Goal: Task Accomplishment & Management: Manage account settings

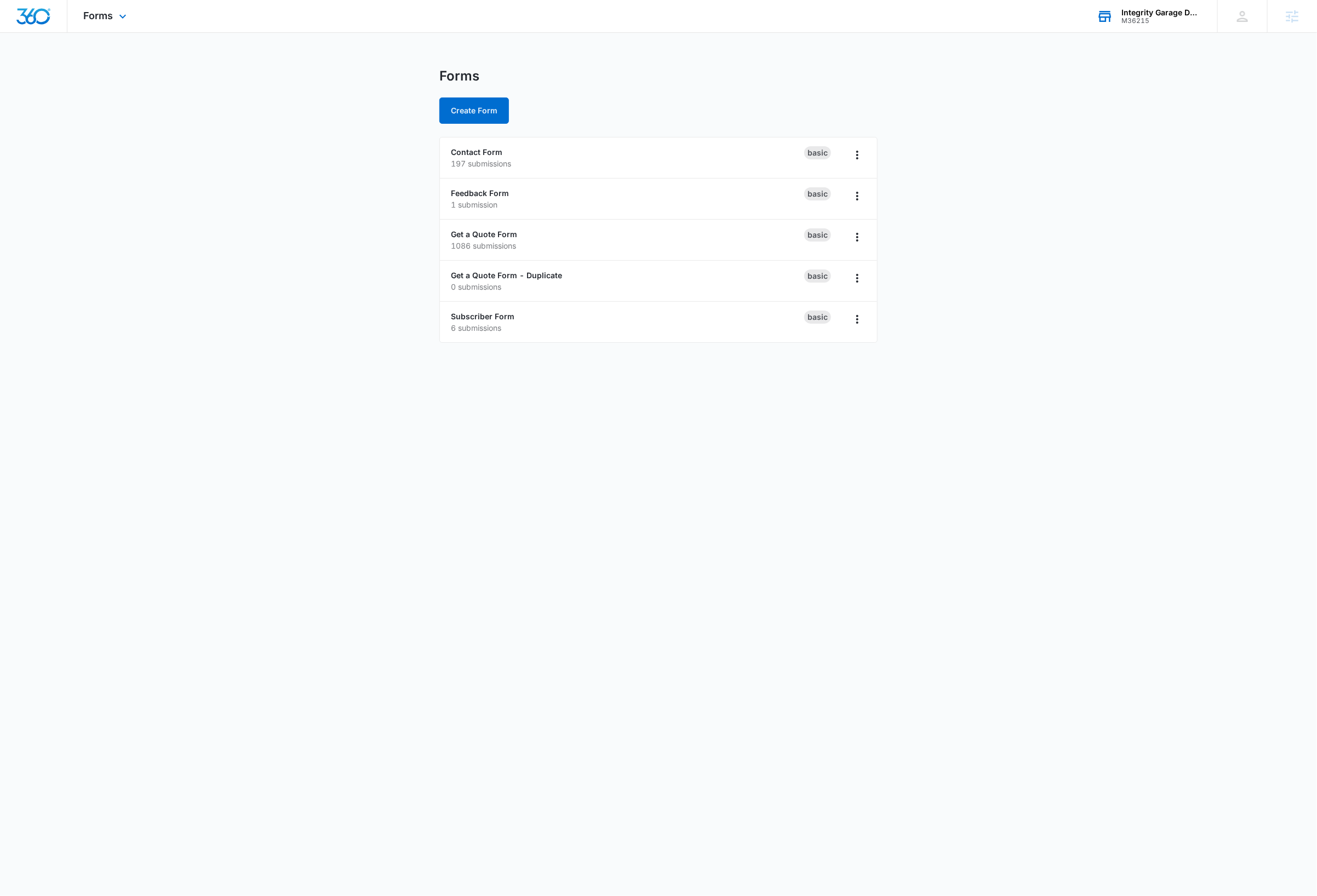
click at [1168, 14] on div "Integrity Garage Door Services" at bounding box center [1161, 12] width 80 height 9
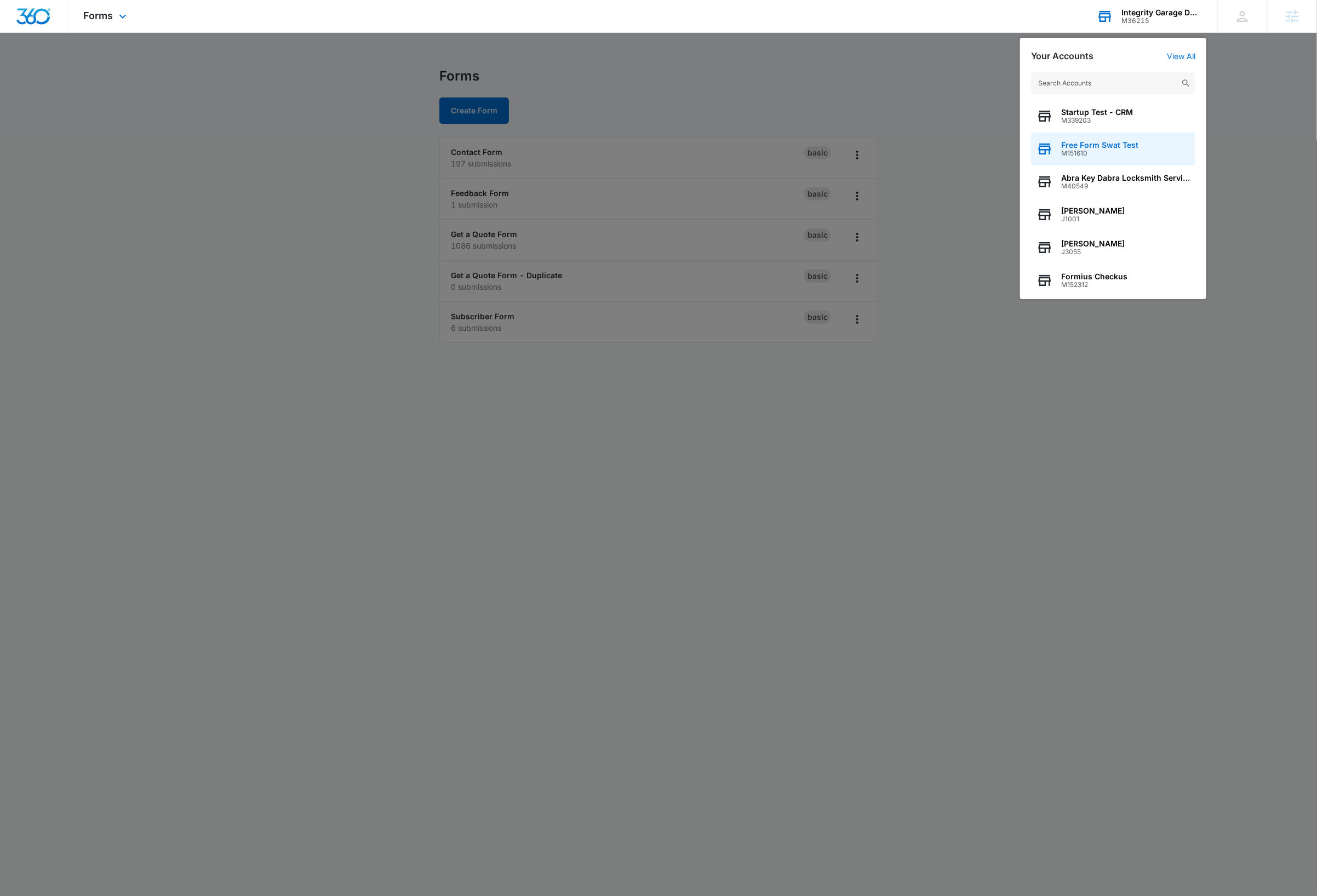
click at [1112, 154] on span "M151610" at bounding box center [1099, 153] width 78 height 8
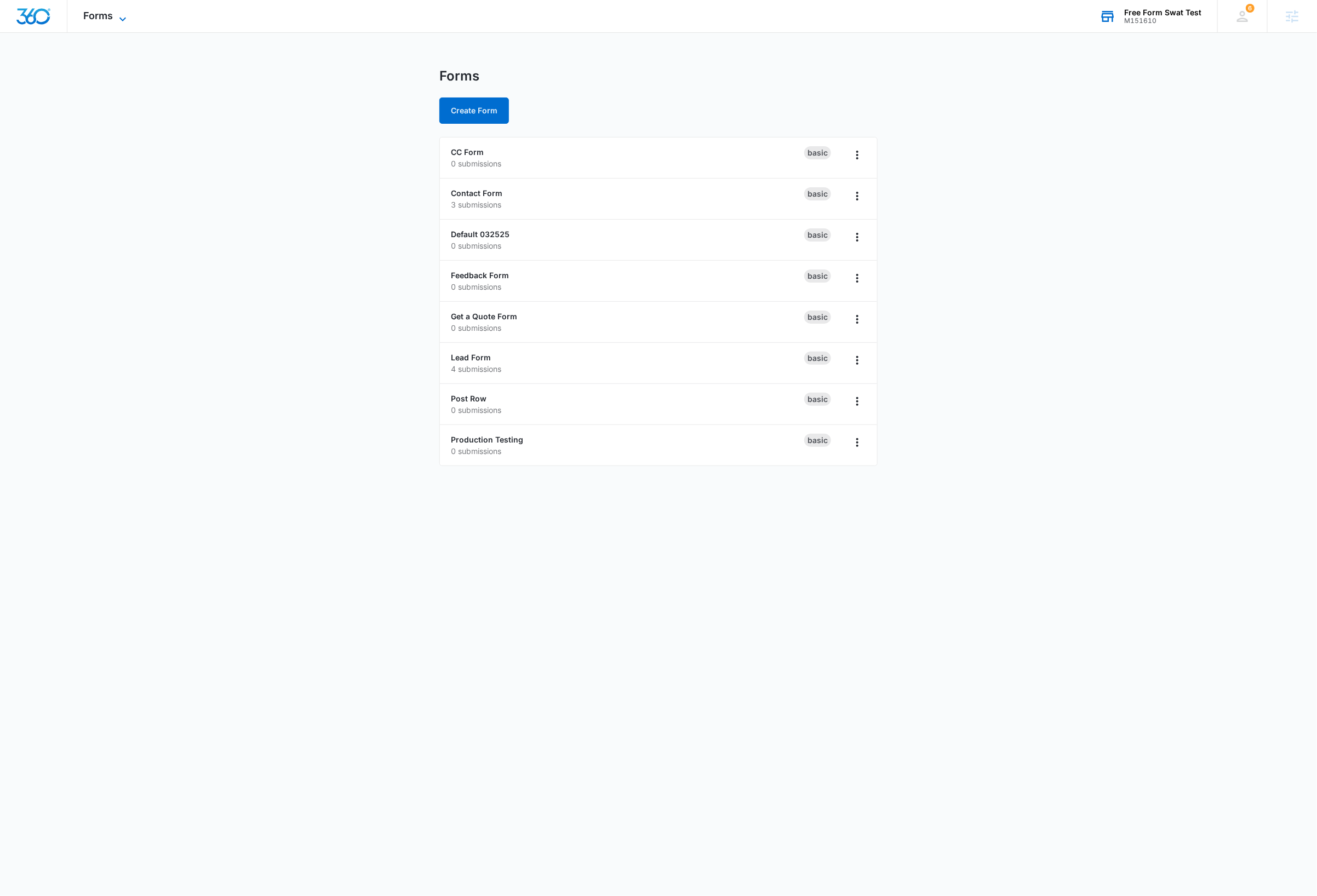
click at [111, 13] on span "Forms" at bounding box center [99, 15] width 30 height 11
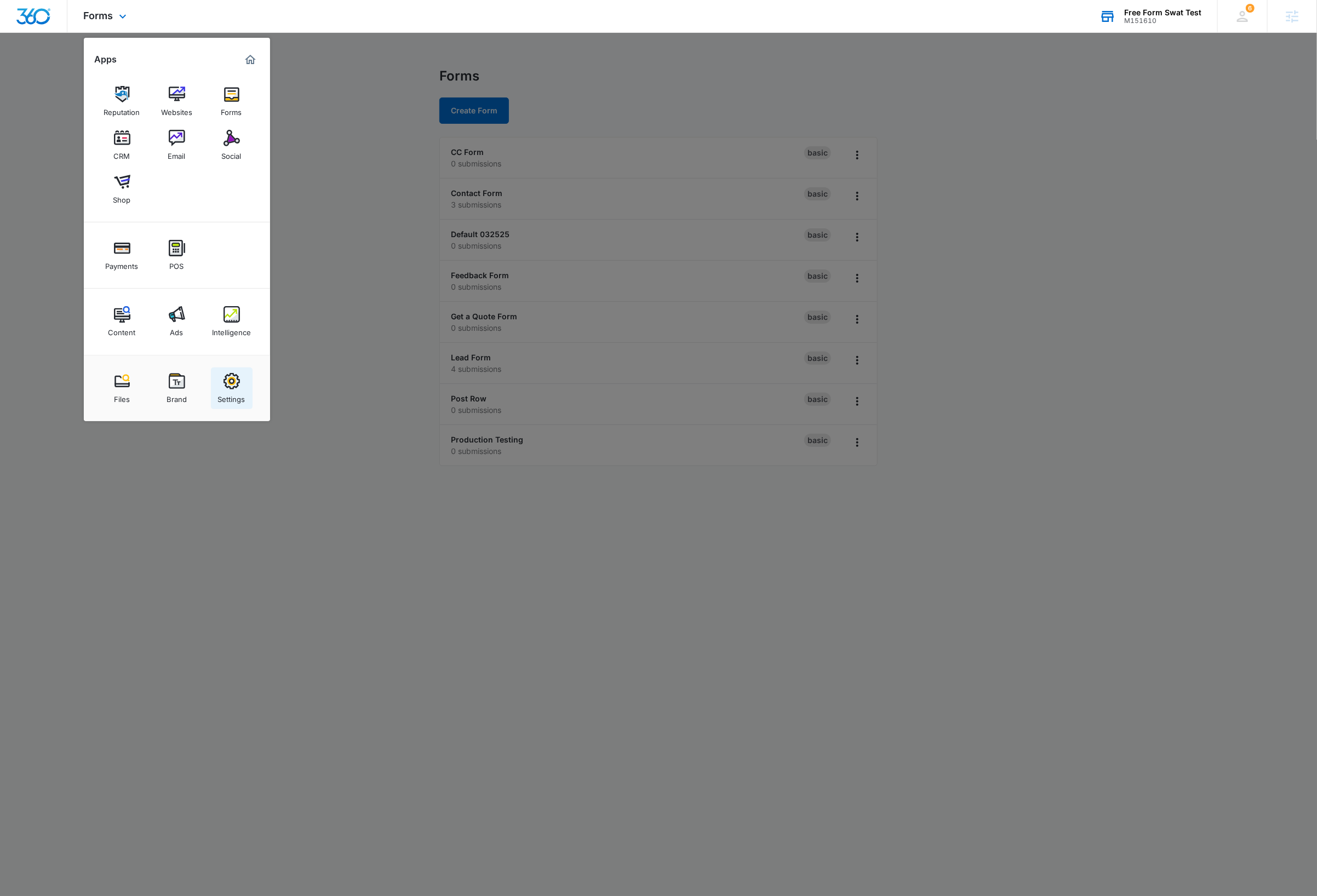
click at [237, 380] on img at bounding box center [231, 381] width 16 height 16
select select "44"
select select "US"
select select "America/[GEOGRAPHIC_DATA]"
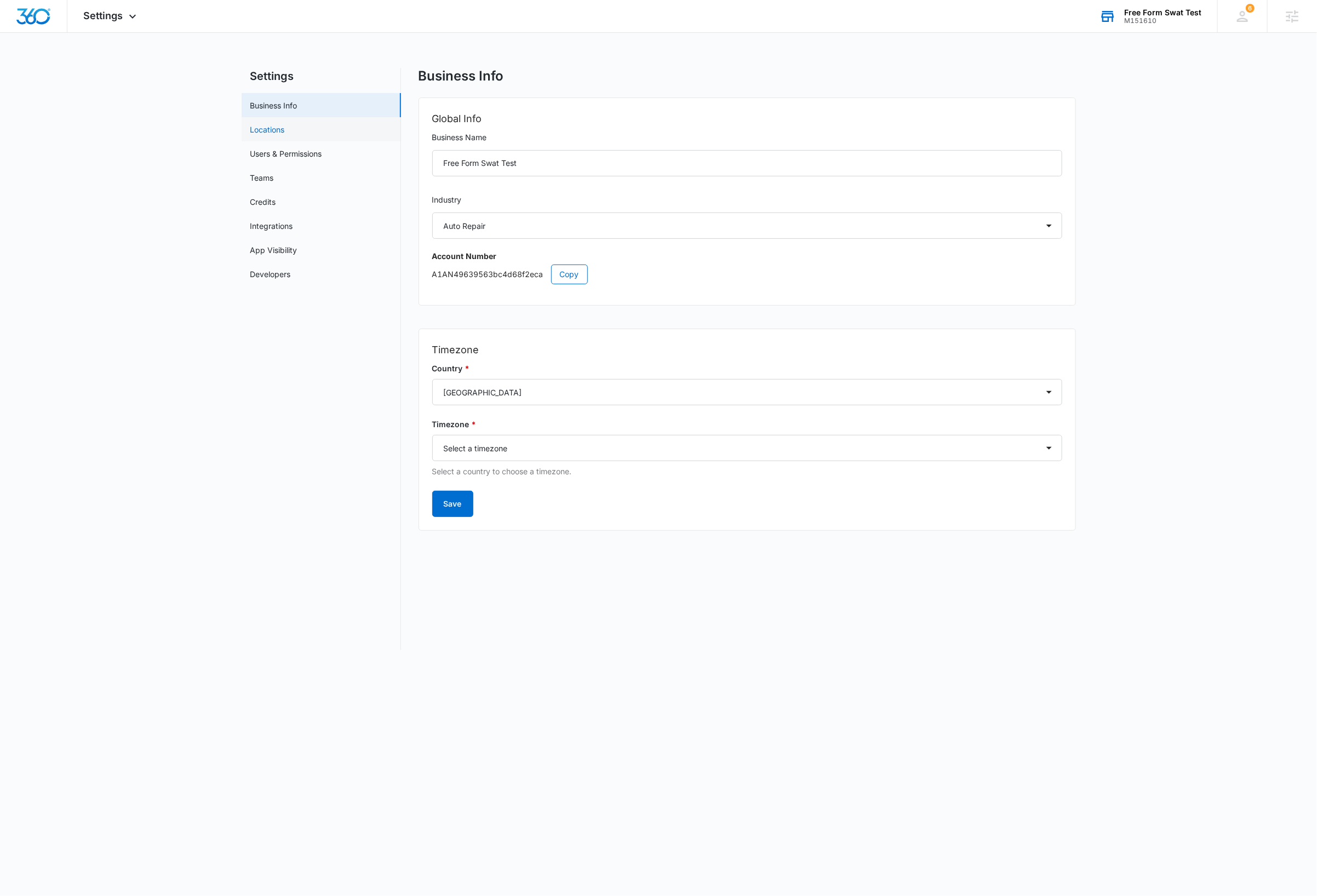
click at [263, 124] on link "Locations" at bounding box center [267, 129] width 34 height 11
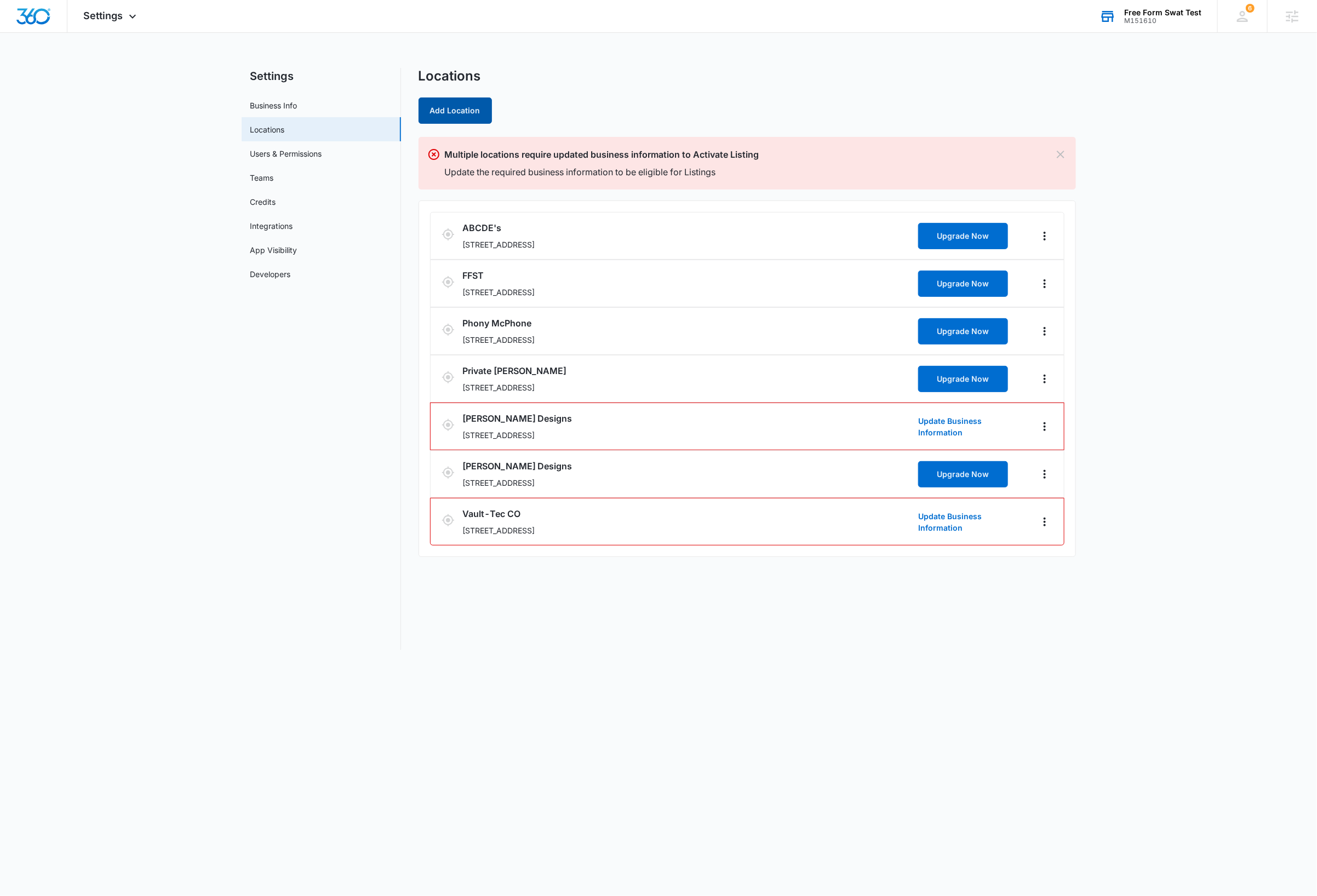
click at [456, 111] on button "Add Location" at bounding box center [455, 110] width 74 height 26
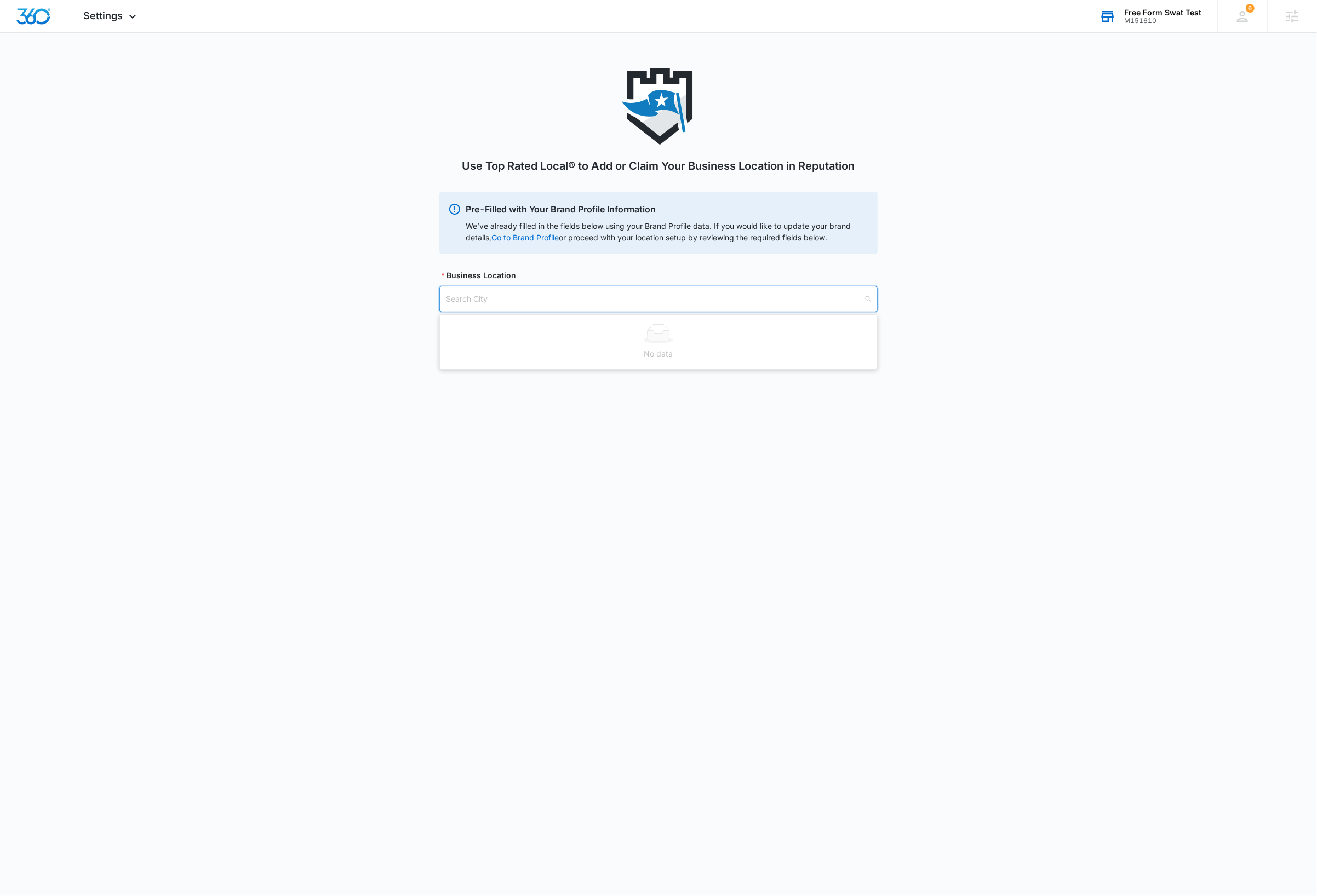
click at [530, 298] on input "search" at bounding box center [655, 299] width 417 height 25
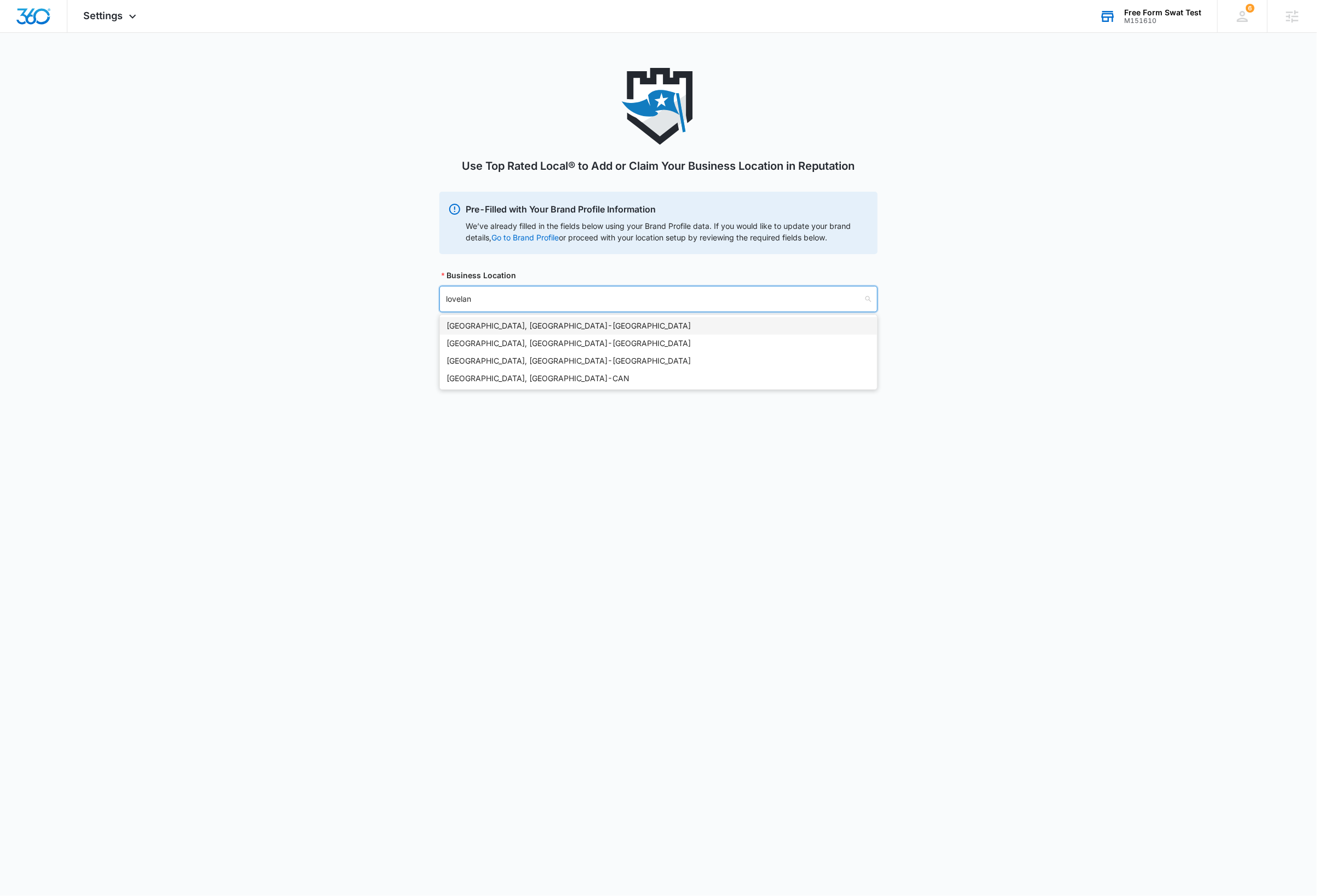
type input "loveland"
click at [483, 327] on div "Loveland, [GEOGRAPHIC_DATA] - [GEOGRAPHIC_DATA]" at bounding box center [658, 325] width 424 height 12
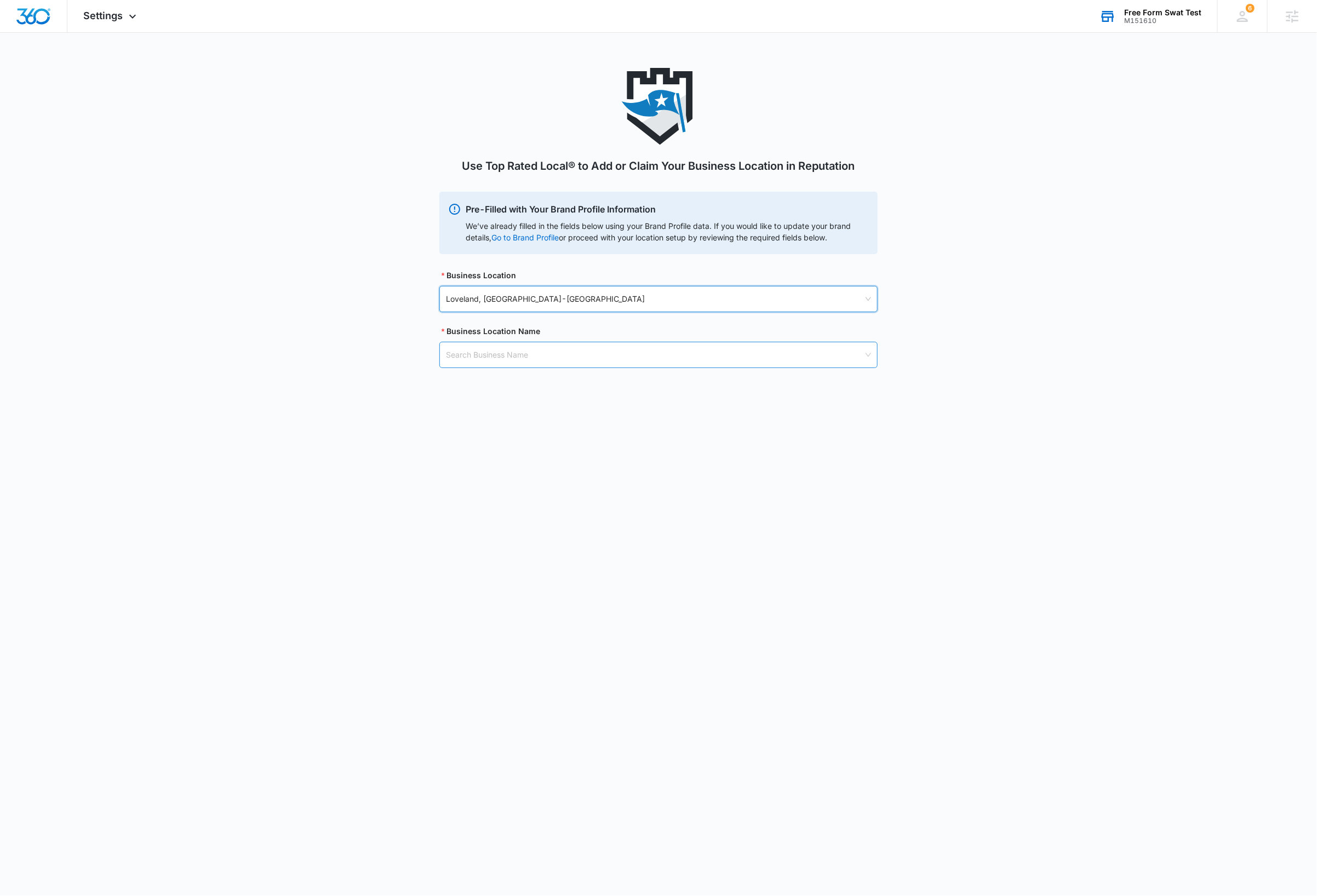
click at [573, 355] on input "search" at bounding box center [655, 355] width 417 height 25
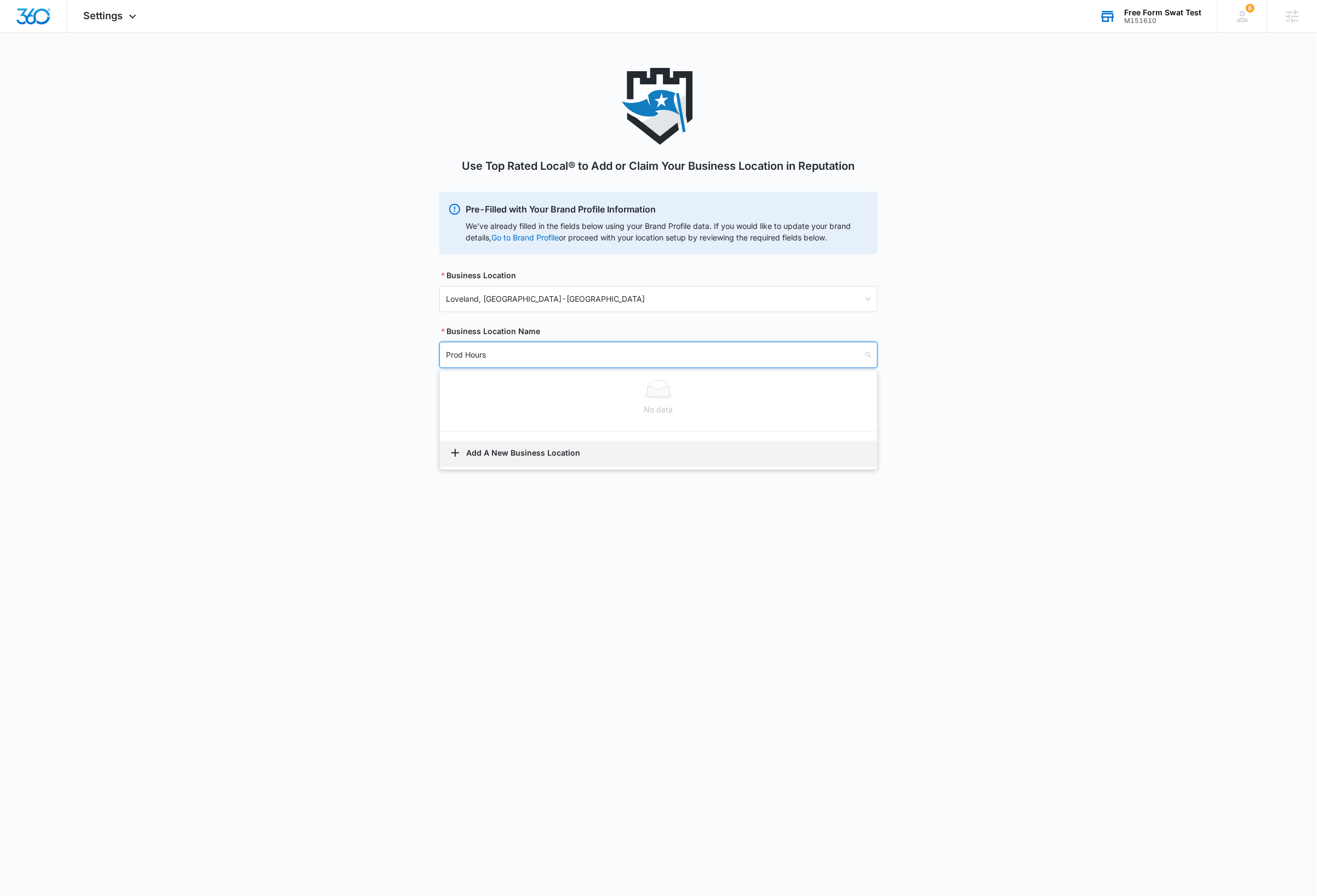
type input "Prod Hours"
click at [556, 457] on button "Add A New Business Location" at bounding box center [658, 454] width 437 height 26
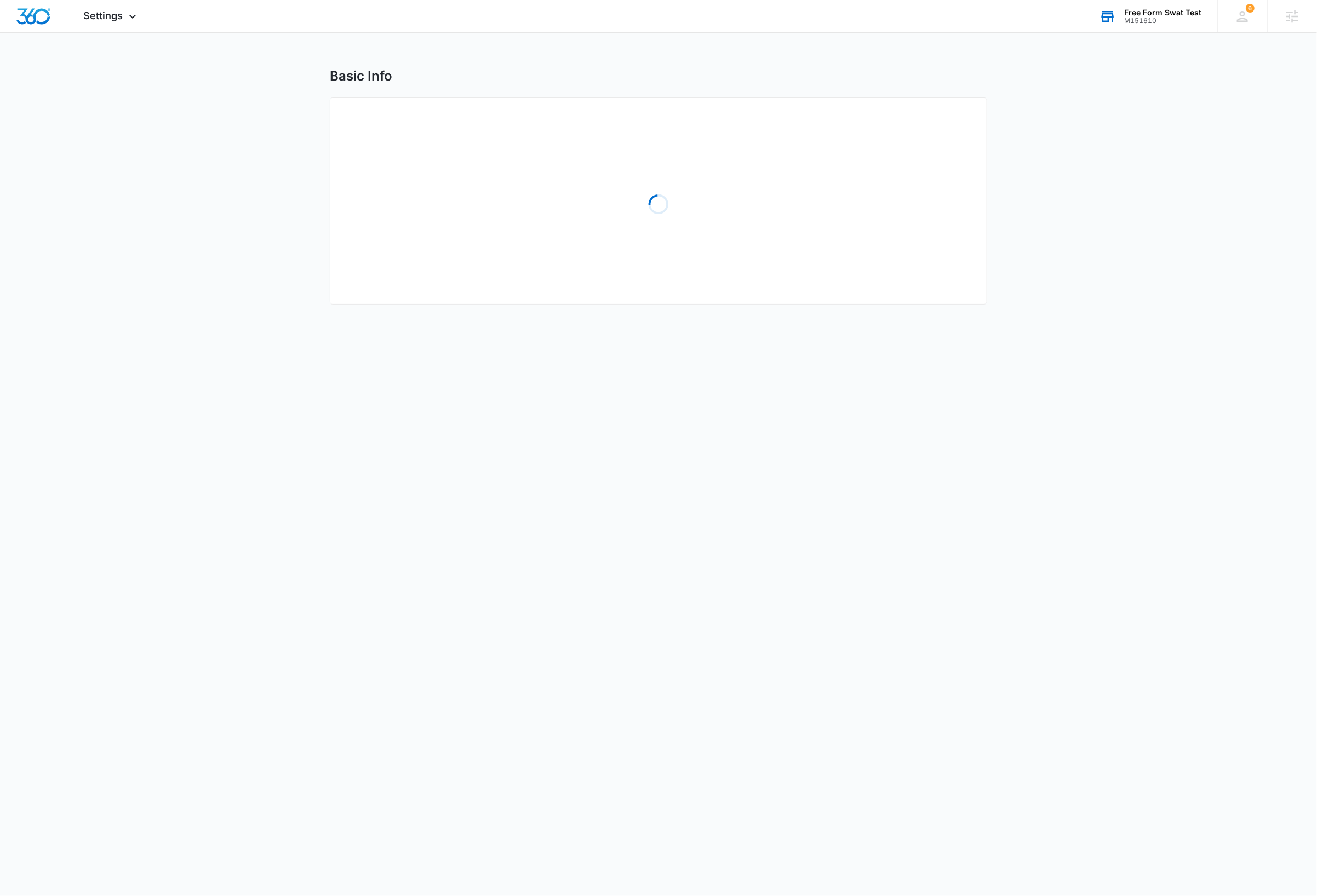
select select "[US_STATE]"
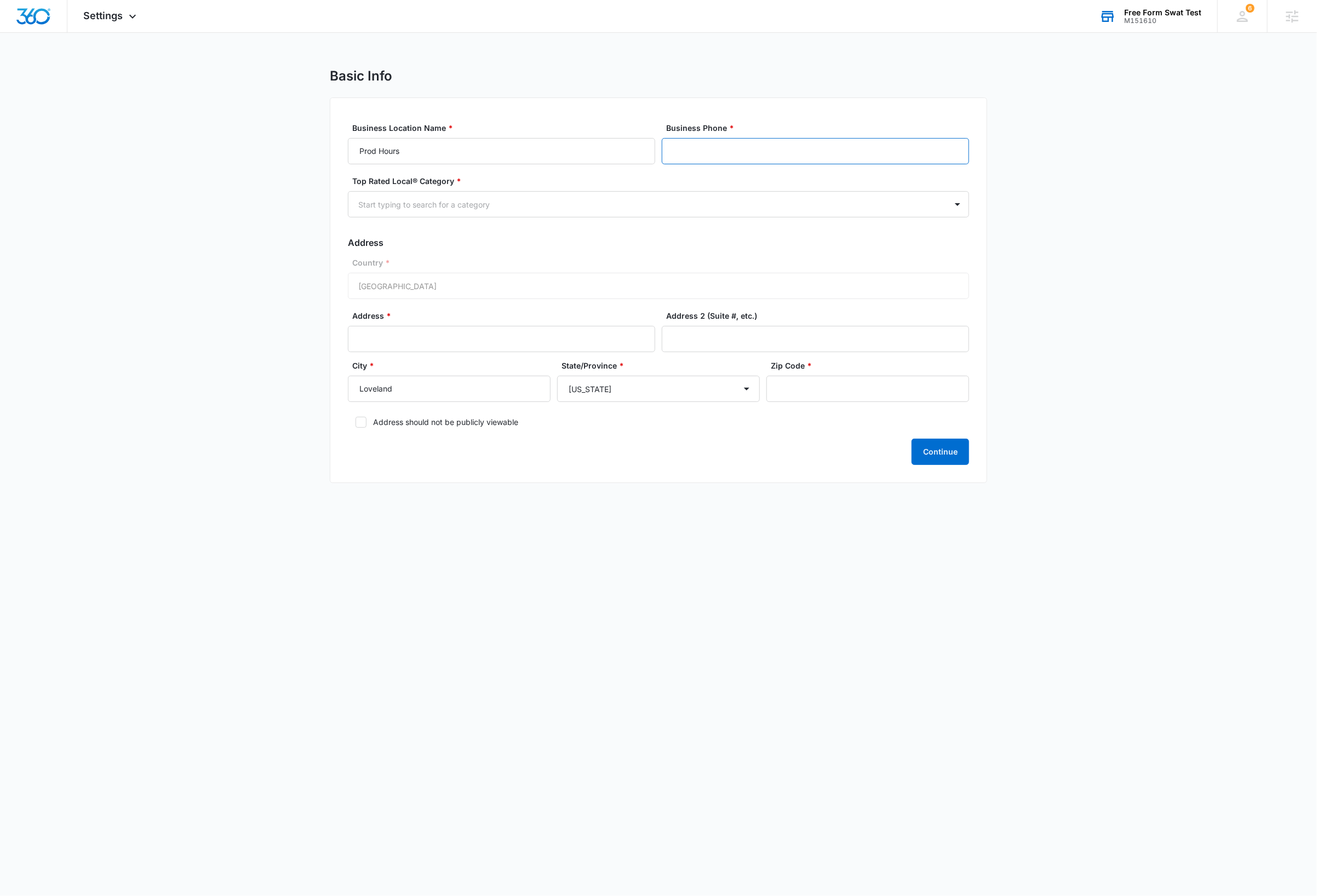
click at [778, 154] on input "Business Phone *" at bounding box center [815, 150] width 307 height 26
type input "[PHONE_NUMBER]"
click at [501, 206] on div at bounding box center [645, 205] width 574 height 13
type input "retail"
click at [370, 241] on p "Retail" at bounding box center [370, 243] width 20 height 11
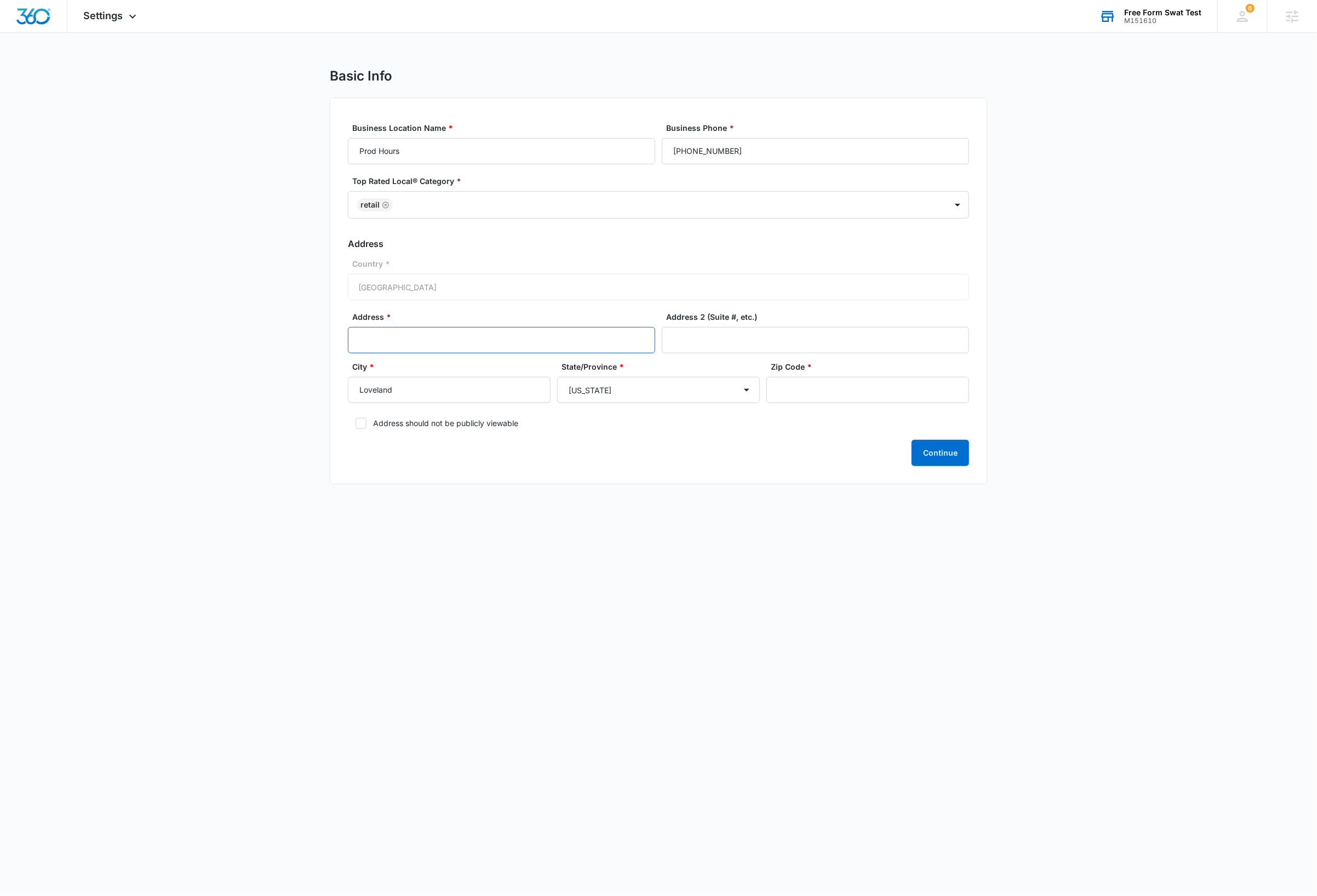
click at [467, 340] on input "Address *" at bounding box center [501, 340] width 307 height 26
type input "[STREET_ADDRESS]"
click at [857, 395] on input "Zip Code *" at bounding box center [867, 390] width 203 height 26
type input "80538"
click at [802, 333] on input "Address 2 (Suite #, etc.)" at bounding box center [815, 340] width 307 height 26
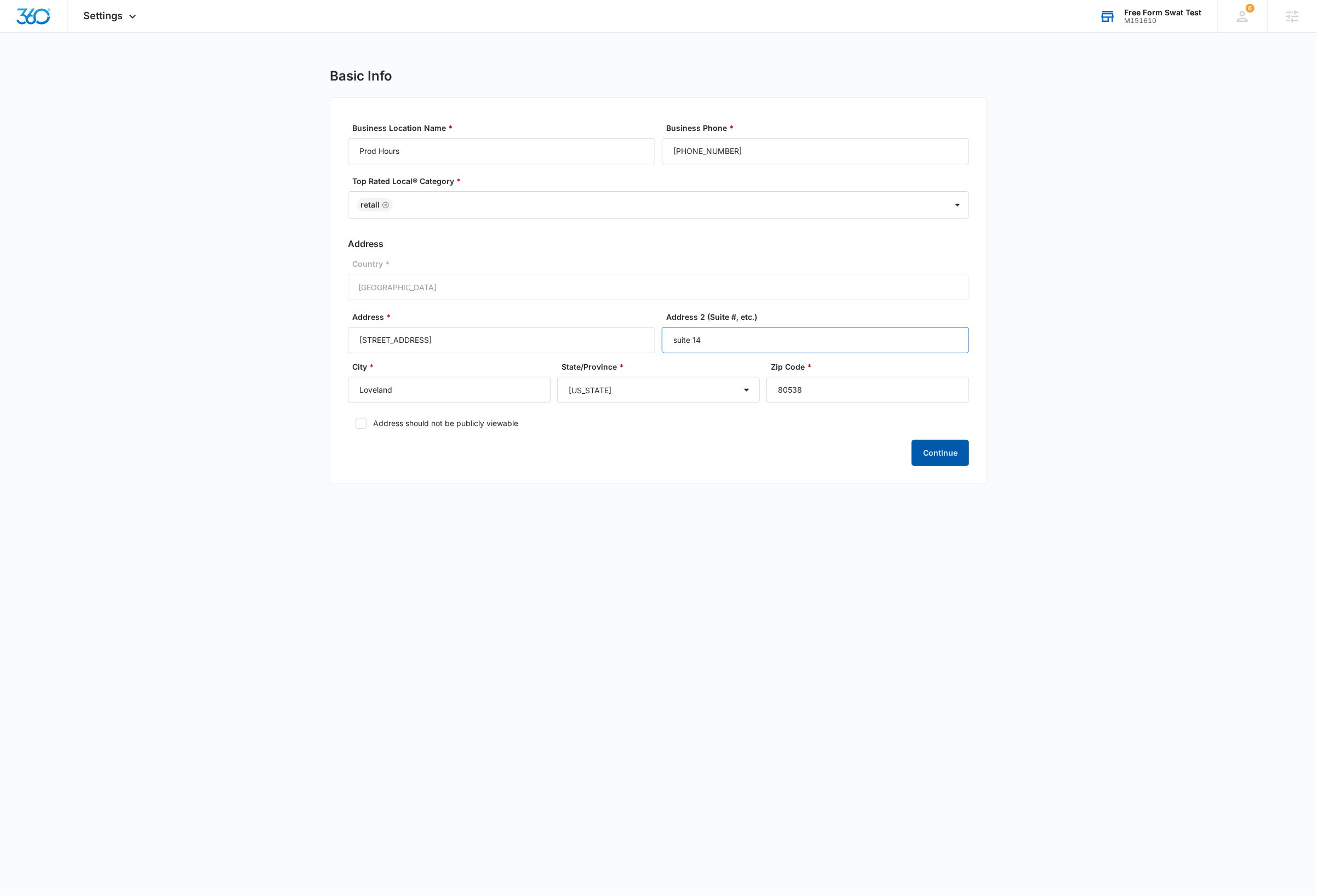
type input "suite 14"
click at [944, 447] on button "Continue" at bounding box center [940, 452] width 57 height 26
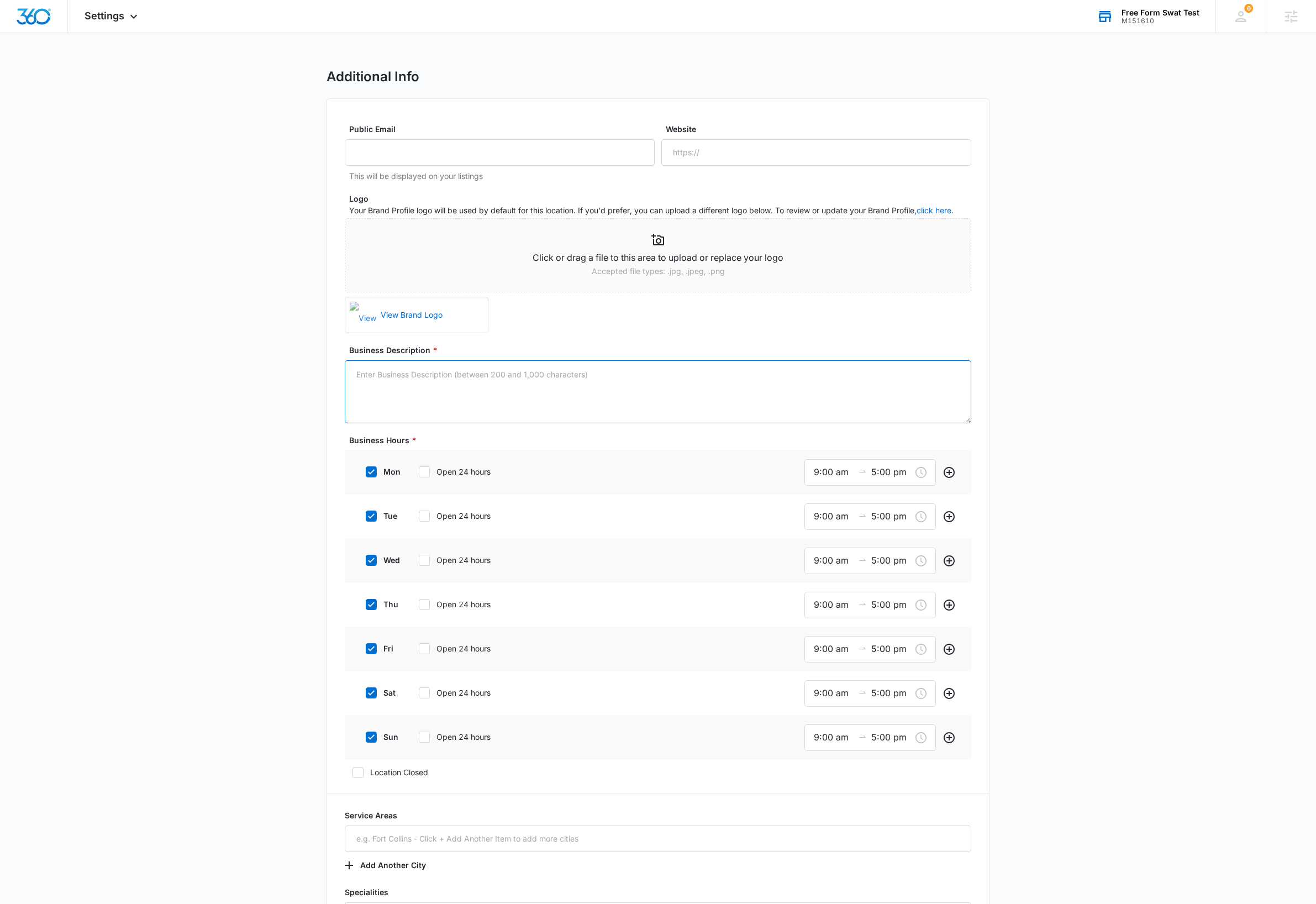
click at [732, 387] on textarea "Business Description *" at bounding box center [658, 391] width 627 height 63
paste textarea "Well, the way they make shows is, they make one show. That show's called a pilo…"
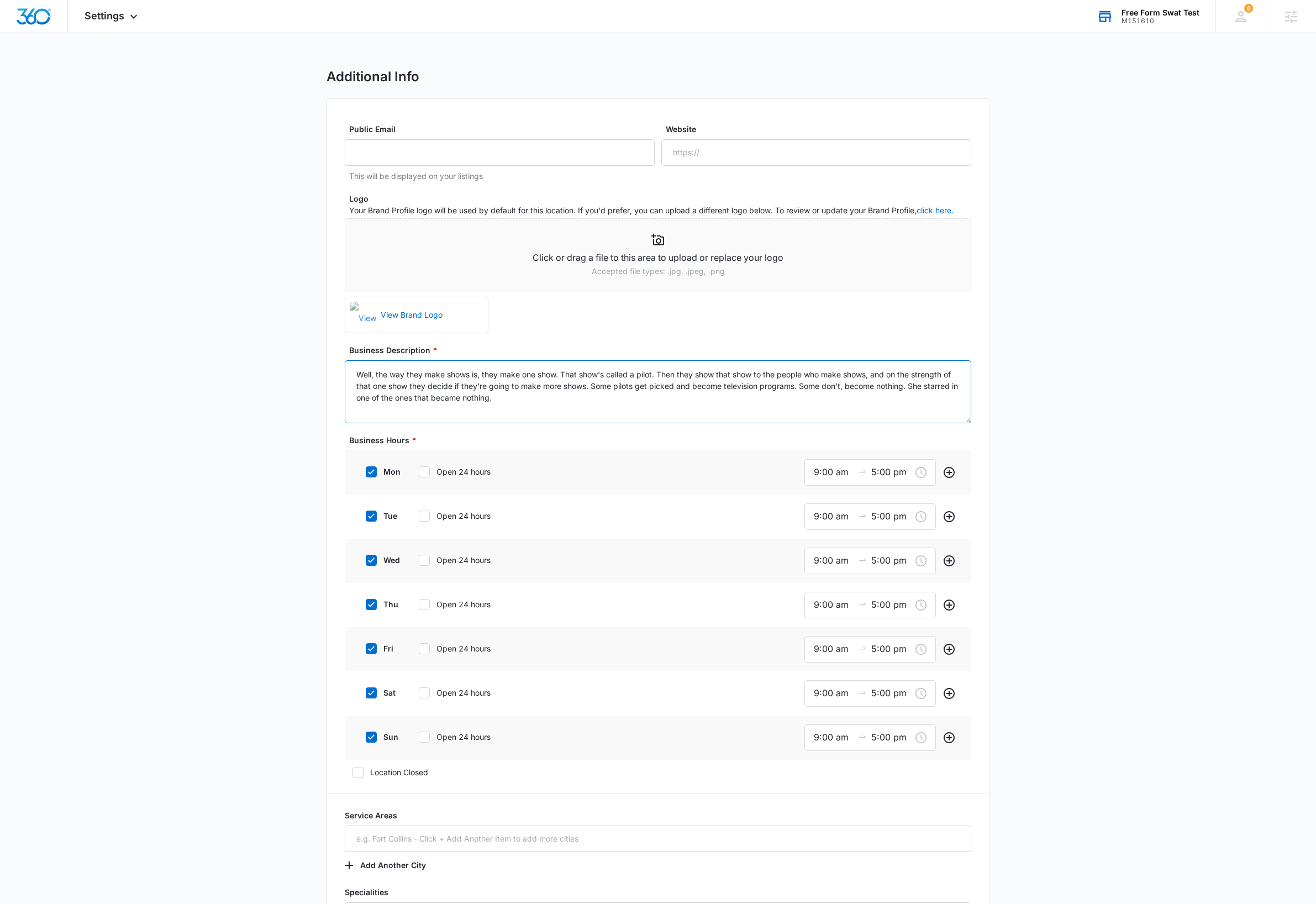
type textarea "Well, the way they make shows is, they make one show. That show's called a pilo…"
click at [818, 471] on input "9:00 am" at bounding box center [833, 472] width 40 height 14
click at [877, 471] on input "5:00 pm" at bounding box center [890, 472] width 40 height 14
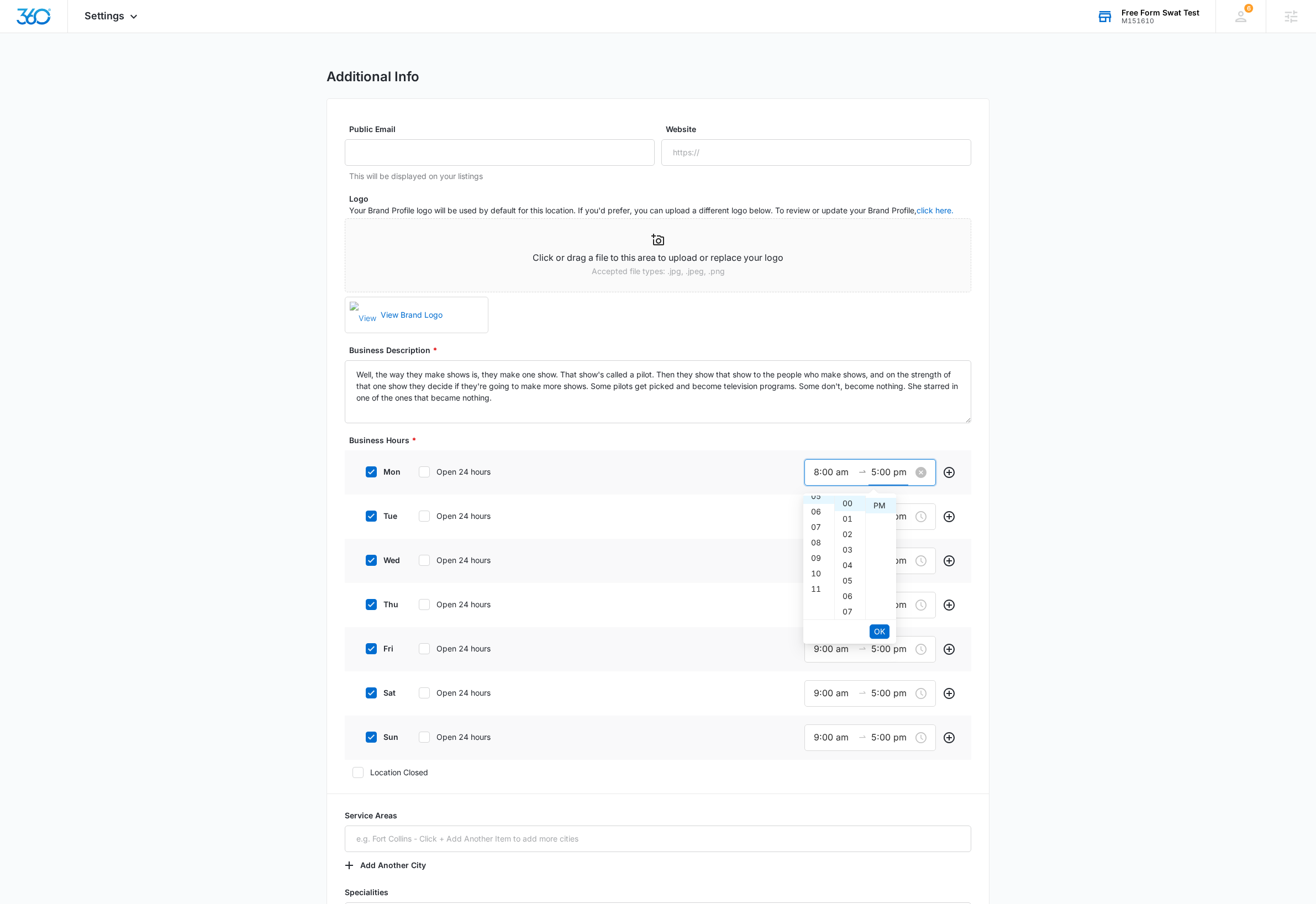
scroll to position [15, 0]
click at [818, 471] on input "9:00 am" at bounding box center [833, 472] width 40 height 14
click at [878, 633] on span "OK" at bounding box center [879, 632] width 11 height 13
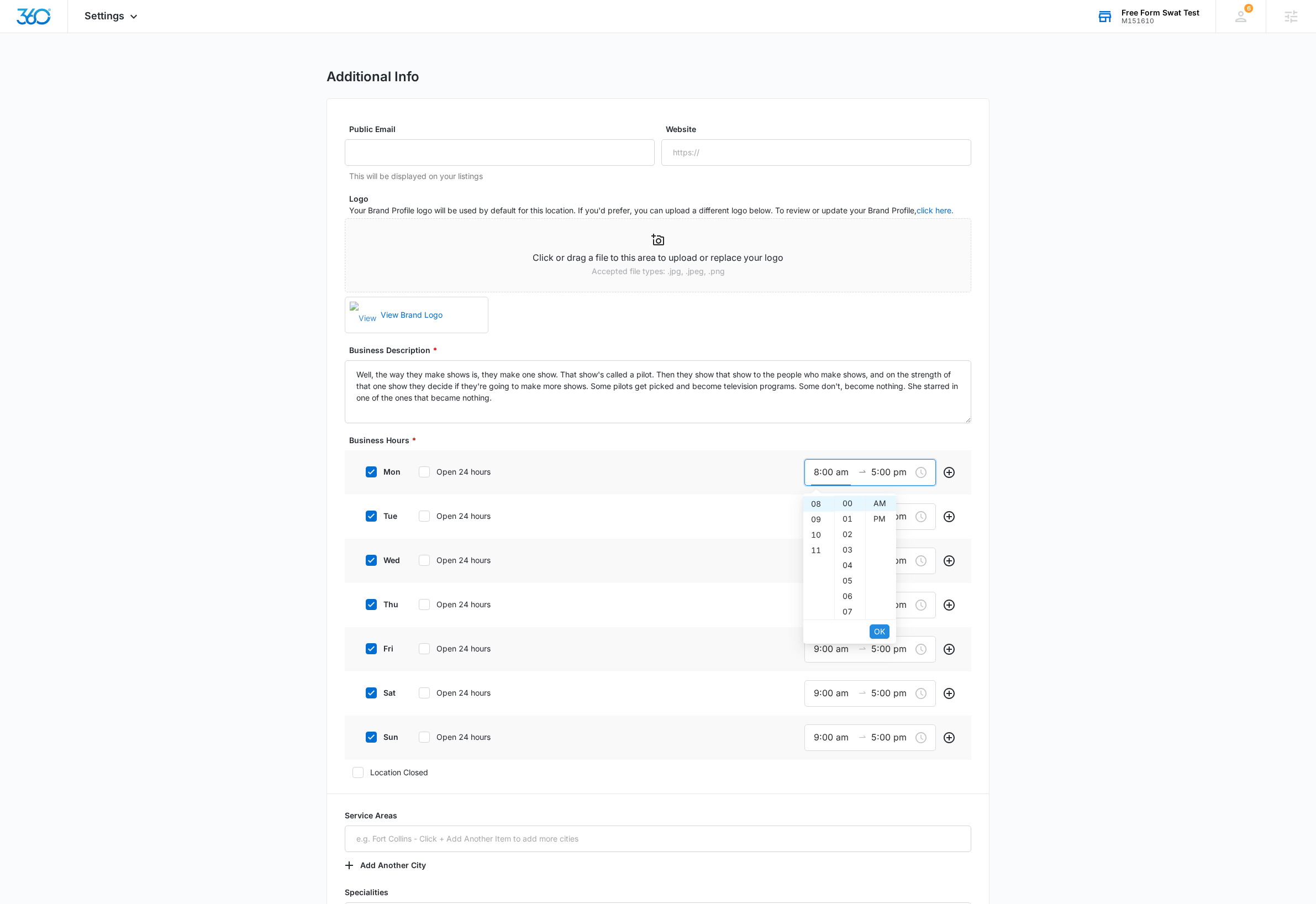
type input "8:00 am"
click at [878, 633] on span "OK" at bounding box center [879, 632] width 11 height 13
click at [426, 517] on icon at bounding box center [424, 516] width 7 height 5
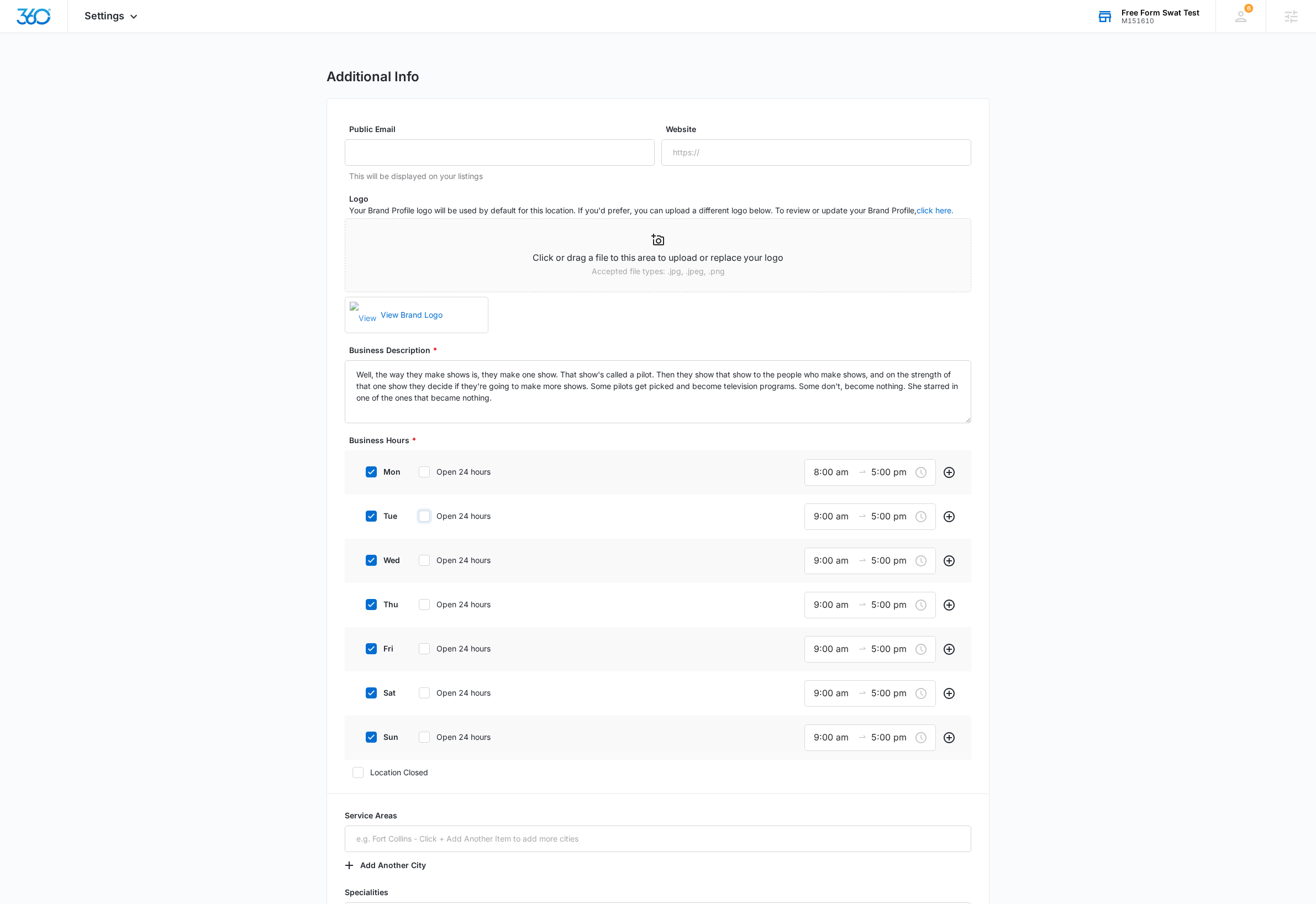
click at [419, 517] on input "Open 24 hours" at bounding box center [415, 516] width 8 height 8
checkbox input "true"
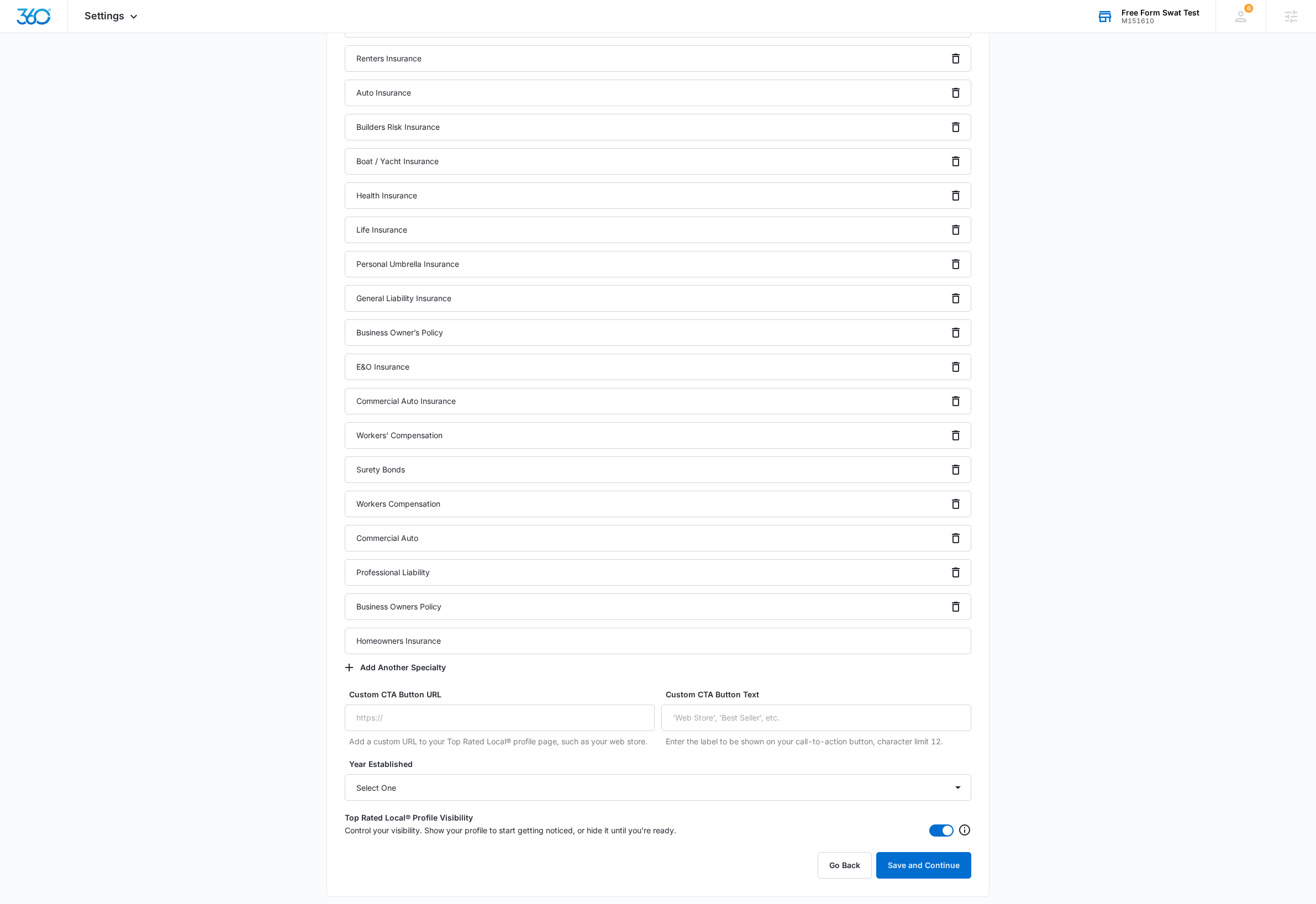
scroll to position [1959, 0]
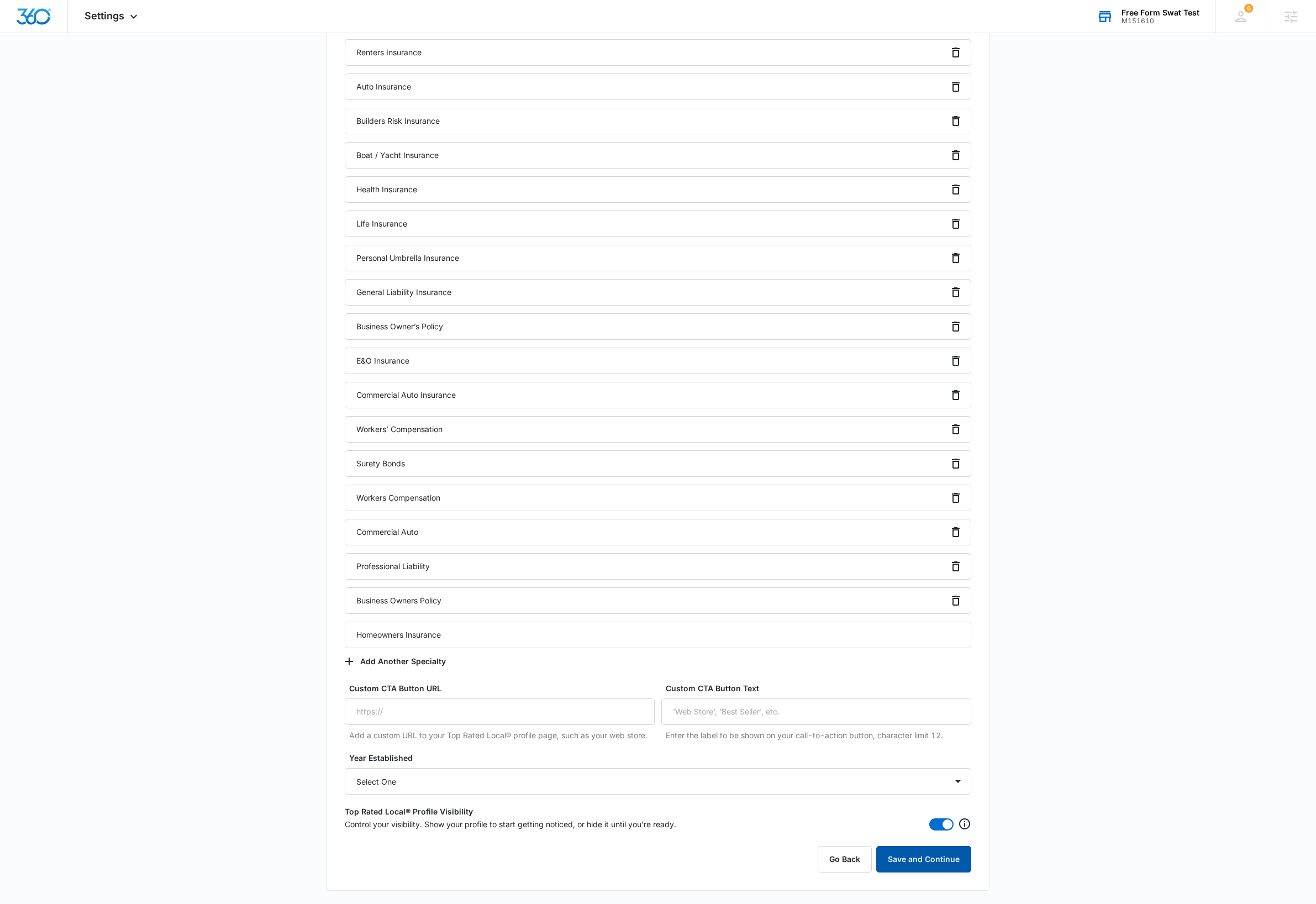
click at [901, 862] on button "Save and Continue" at bounding box center [923, 859] width 95 height 26
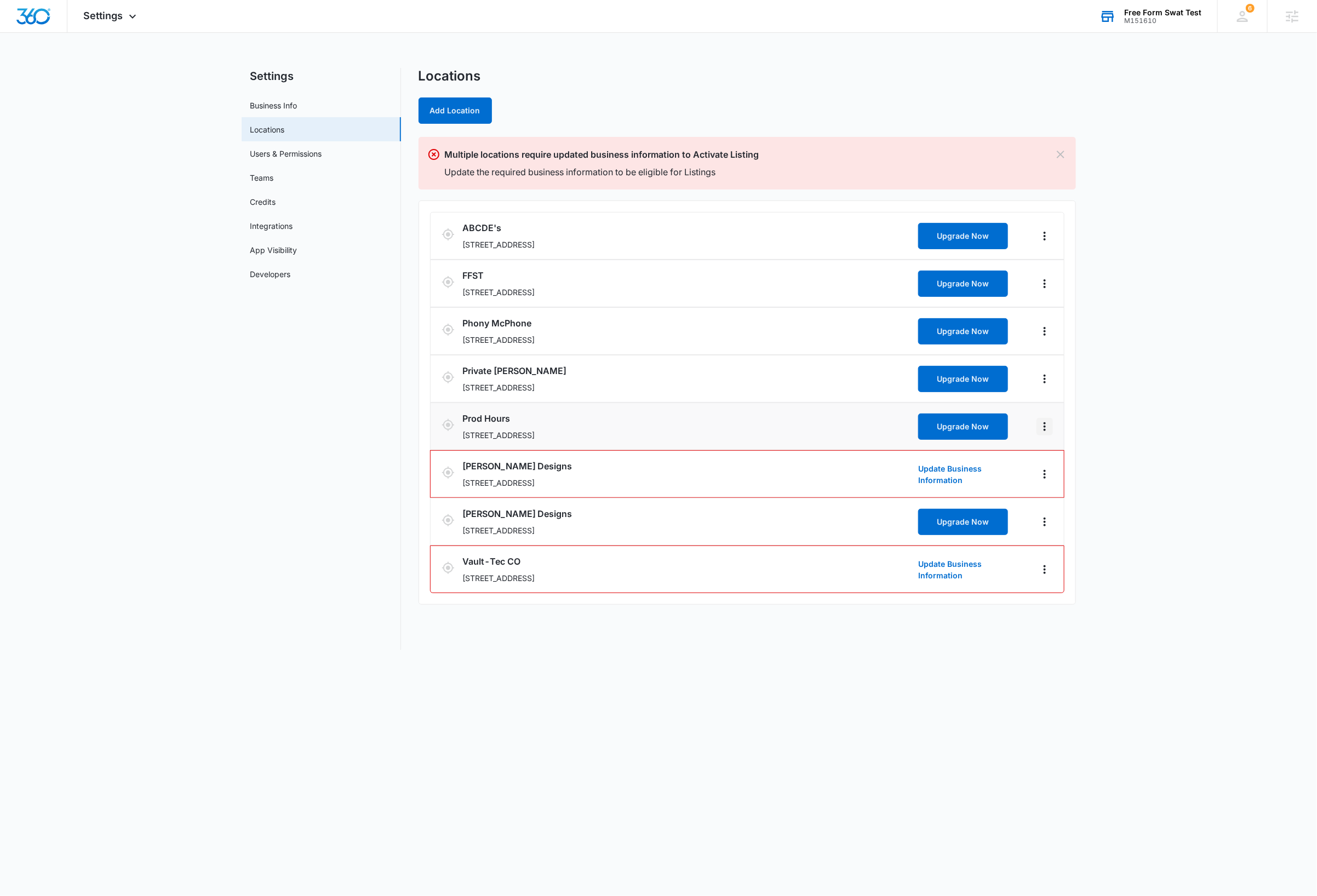
click at [1044, 431] on icon "Actions" at bounding box center [1044, 427] width 13 height 13
click at [1063, 460] on link "Edit" at bounding box center [1057, 459] width 13 height 10
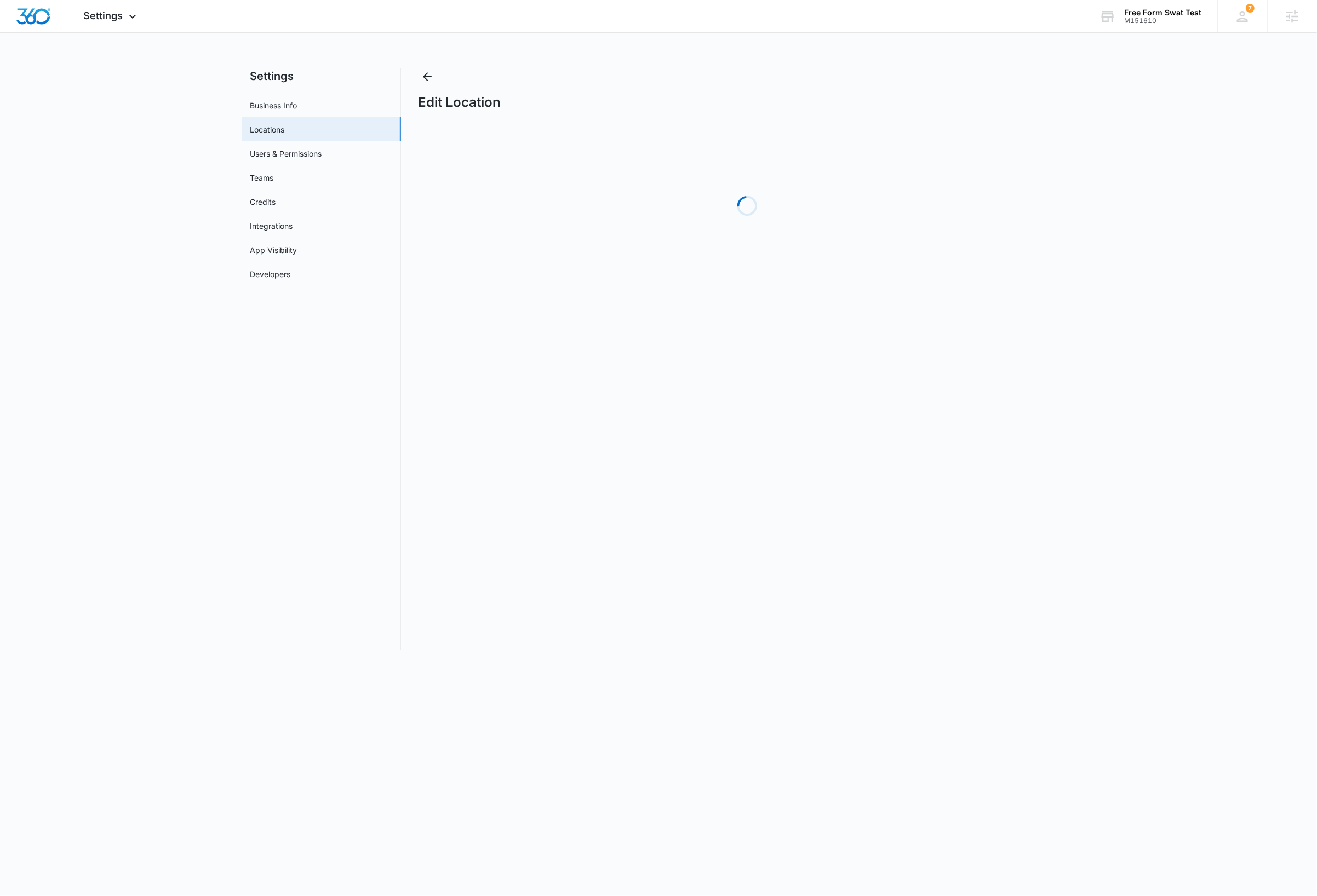
select select "[US_STATE]"
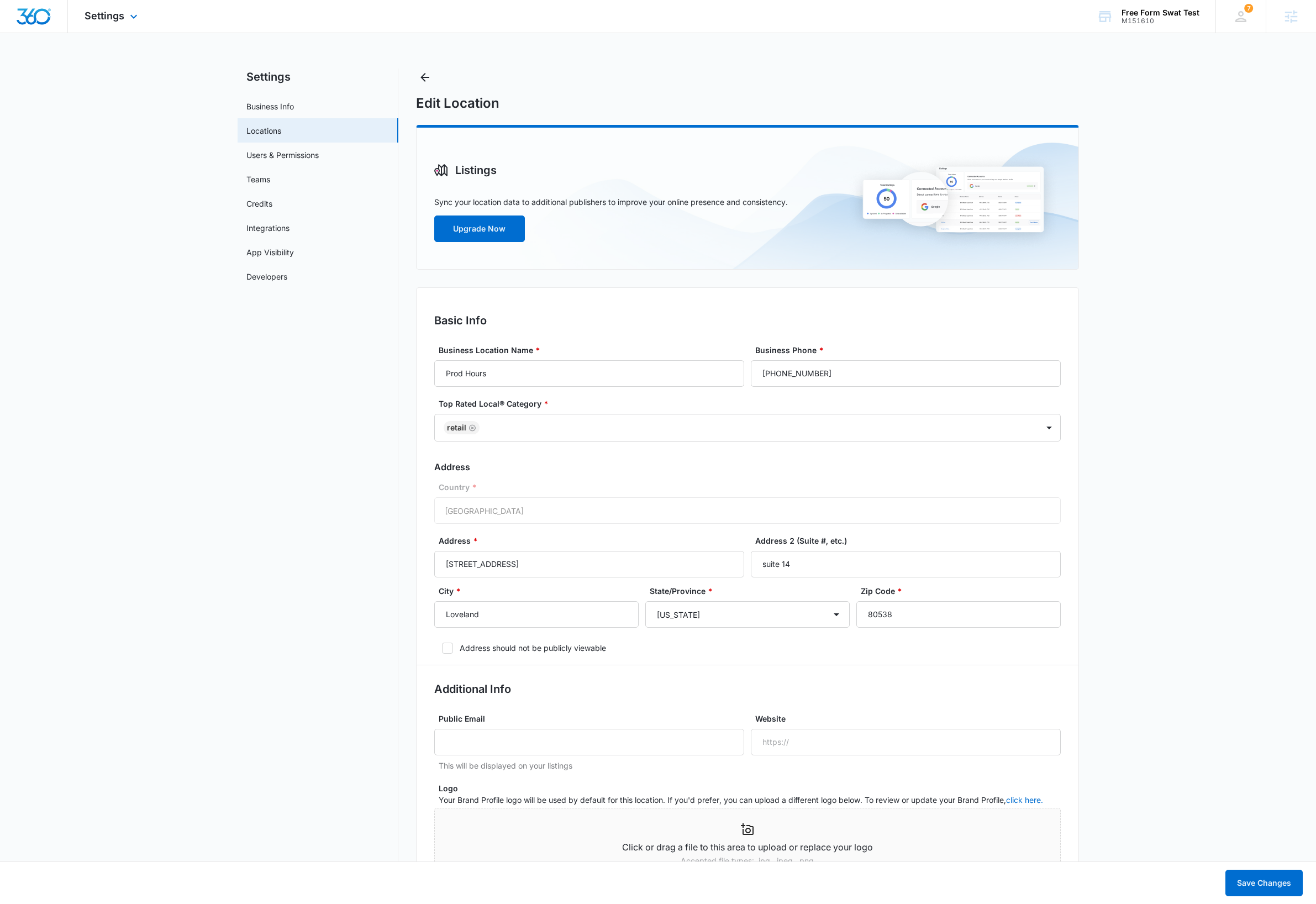
click at [41, 18] on img "Dashboard" at bounding box center [34, 16] width 36 height 16
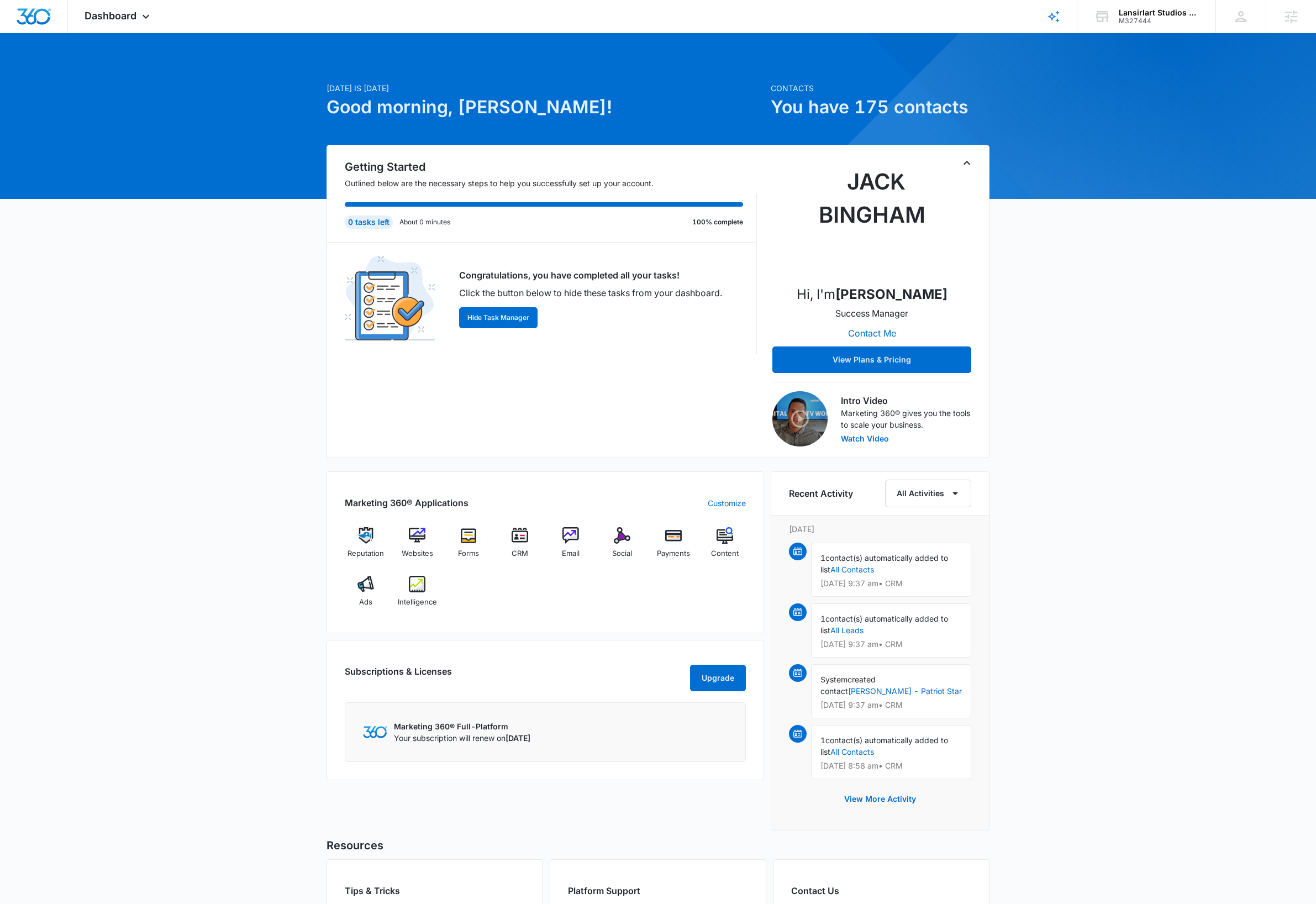
click at [970, 166] on icon "Toggle Collapse" at bounding box center [966, 163] width 14 height 14
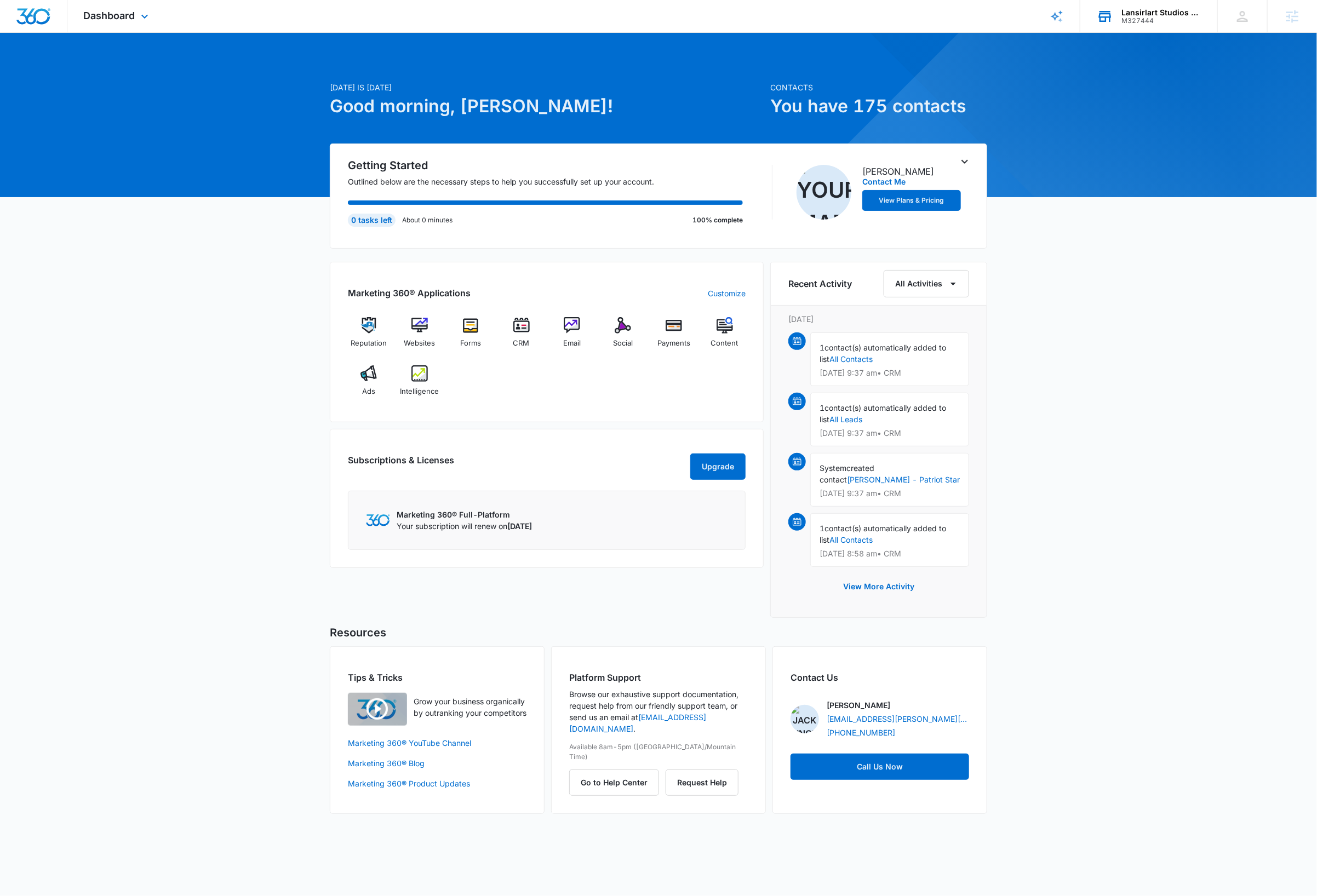
click at [1166, 18] on div "M327444" at bounding box center [1161, 21] width 80 height 8
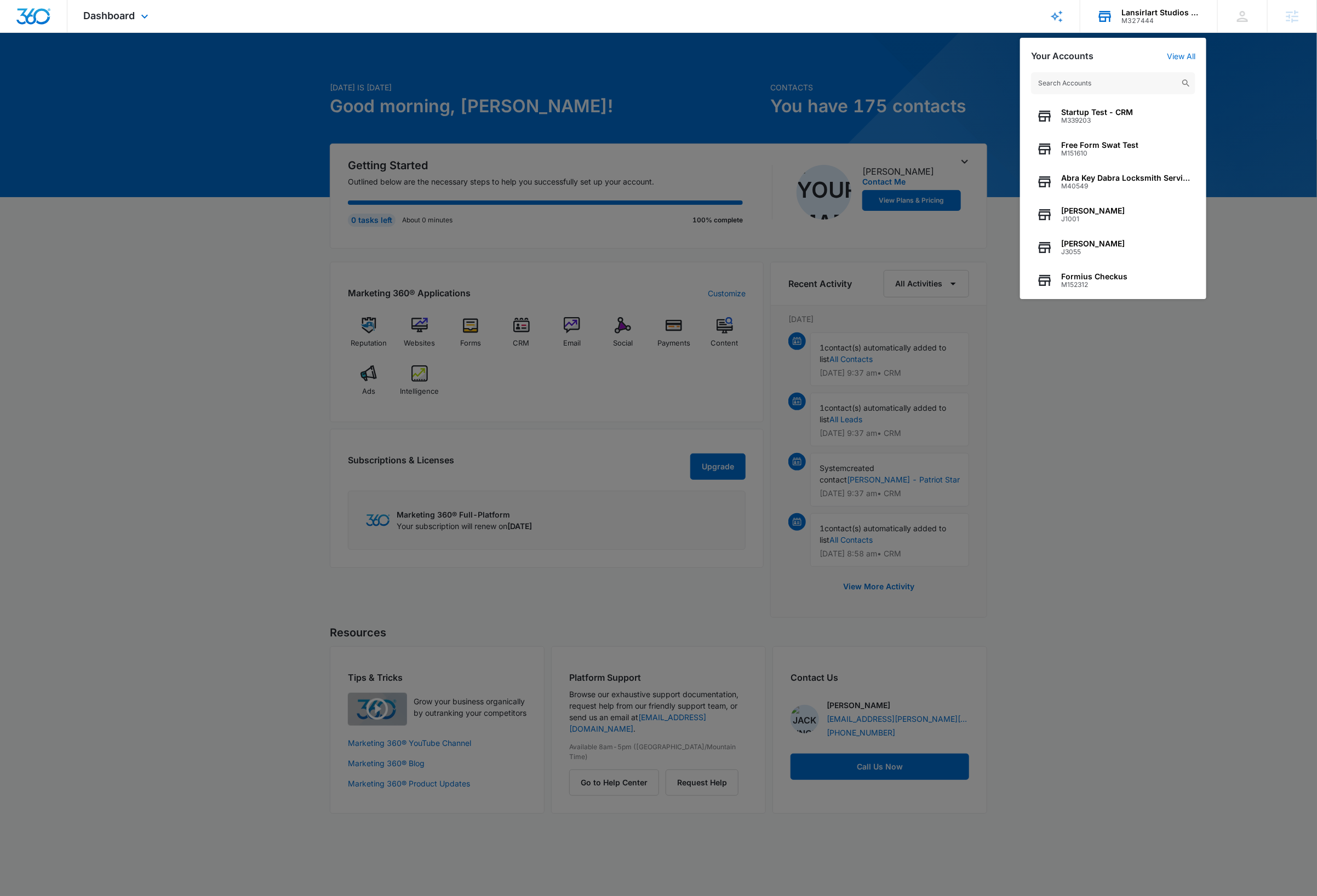
click at [1133, 78] on input "text" at bounding box center [1113, 83] width 165 height 22
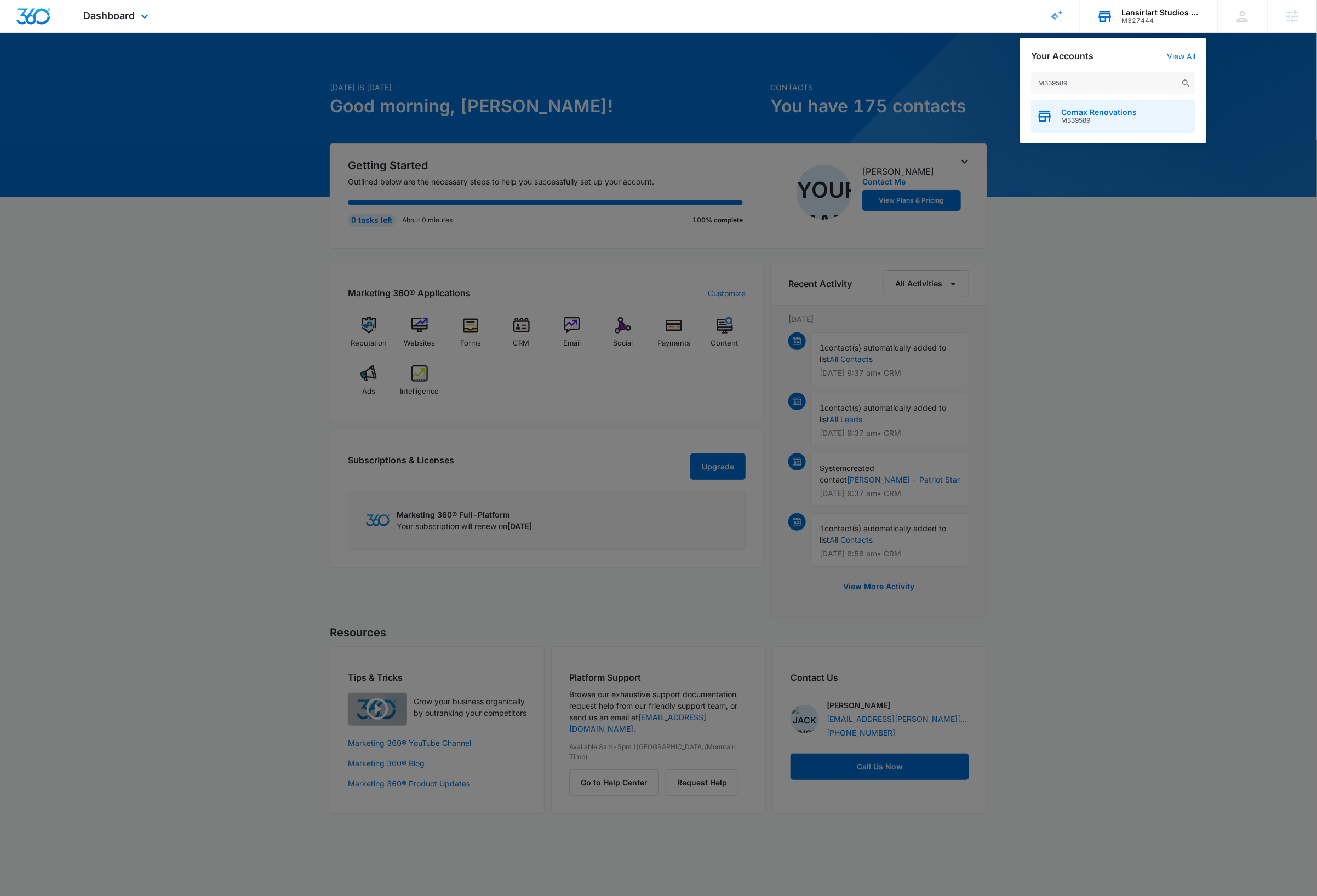
type input "M339589"
click at [1144, 122] on div "Comax Renovations M339589" at bounding box center [1113, 116] width 165 height 33
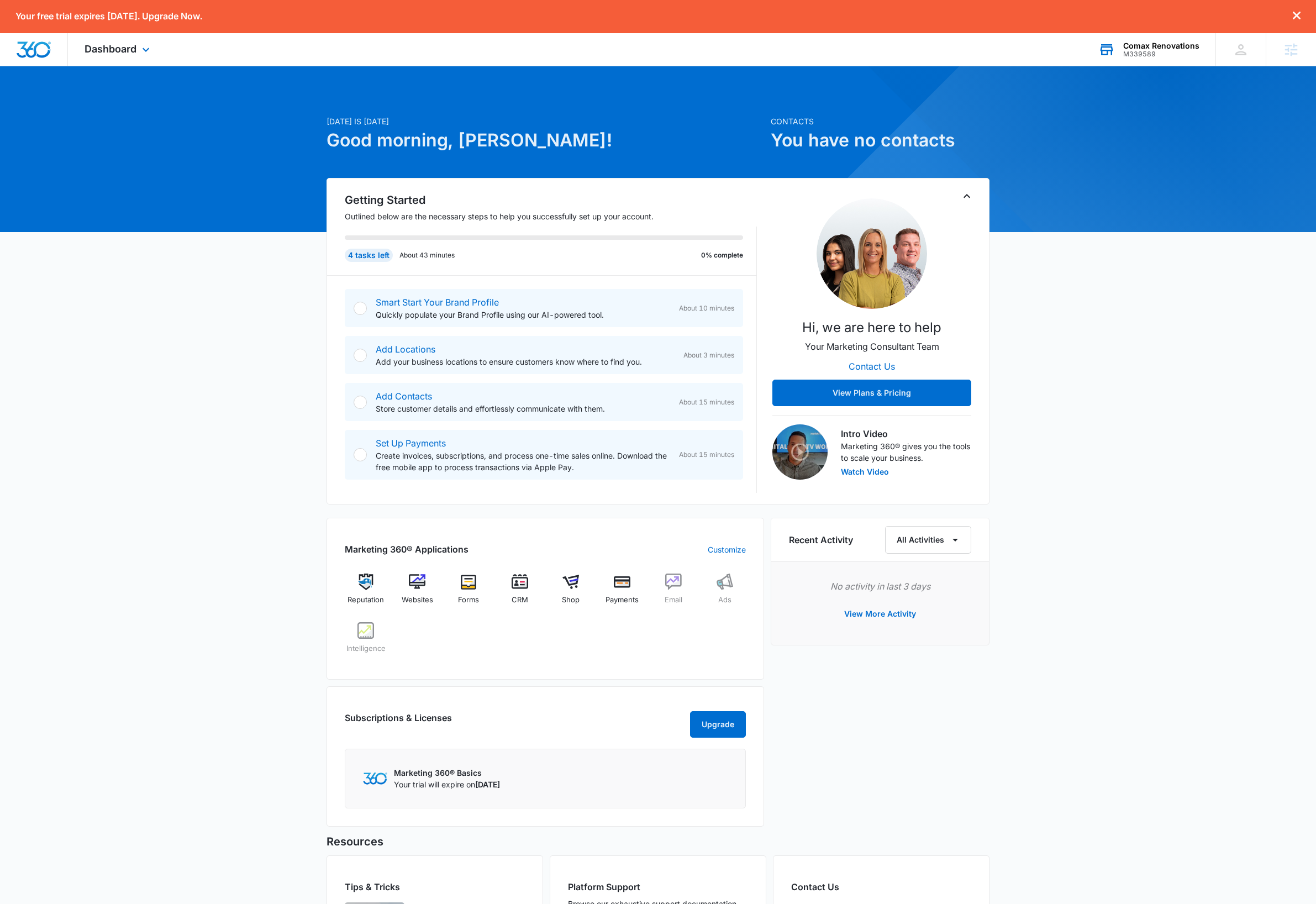
click at [1159, 405] on div "Today is Tuesday, October 14th Good morning, Dave! Contacts You have no contact…" at bounding box center [658, 559] width 1316 height 958
click at [140, 48] on icon at bounding box center [146, 52] width 14 height 14
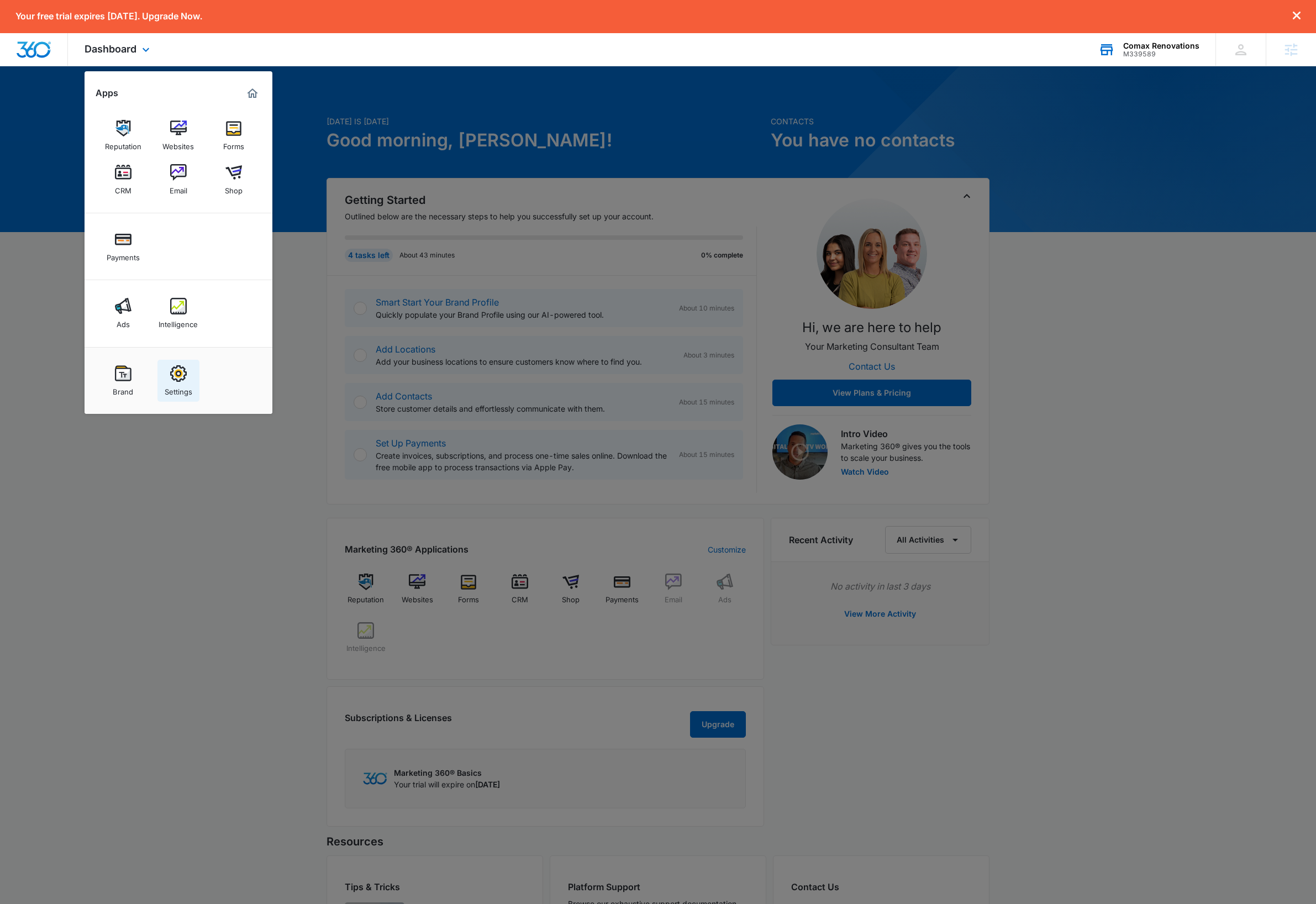
click at [186, 388] on div "Settings" at bounding box center [179, 388] width 28 height 14
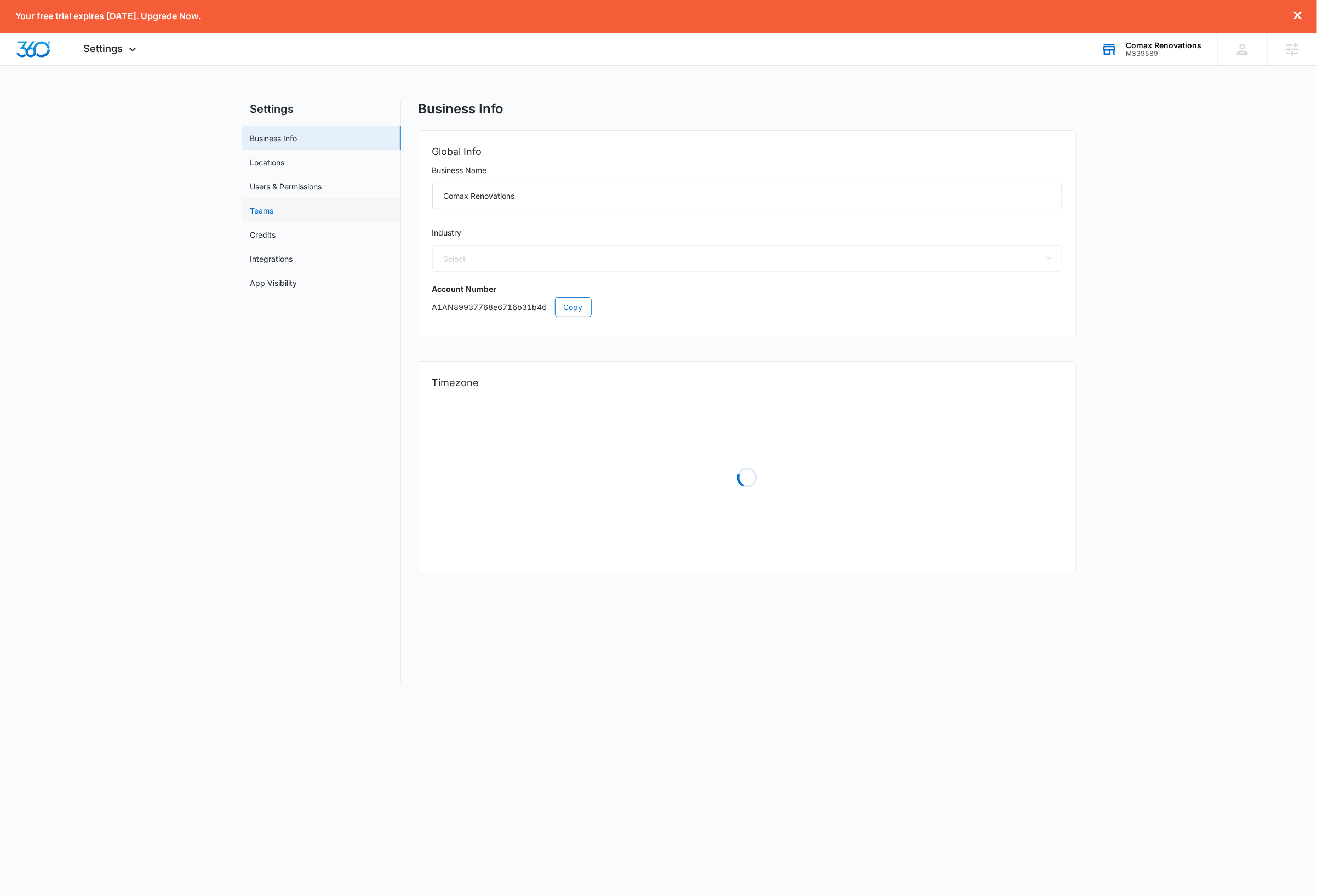
select select "4"
select select "US"
select select "America/[GEOGRAPHIC_DATA]"
click at [304, 184] on link "Users & Permissions" at bounding box center [285, 187] width 72 height 11
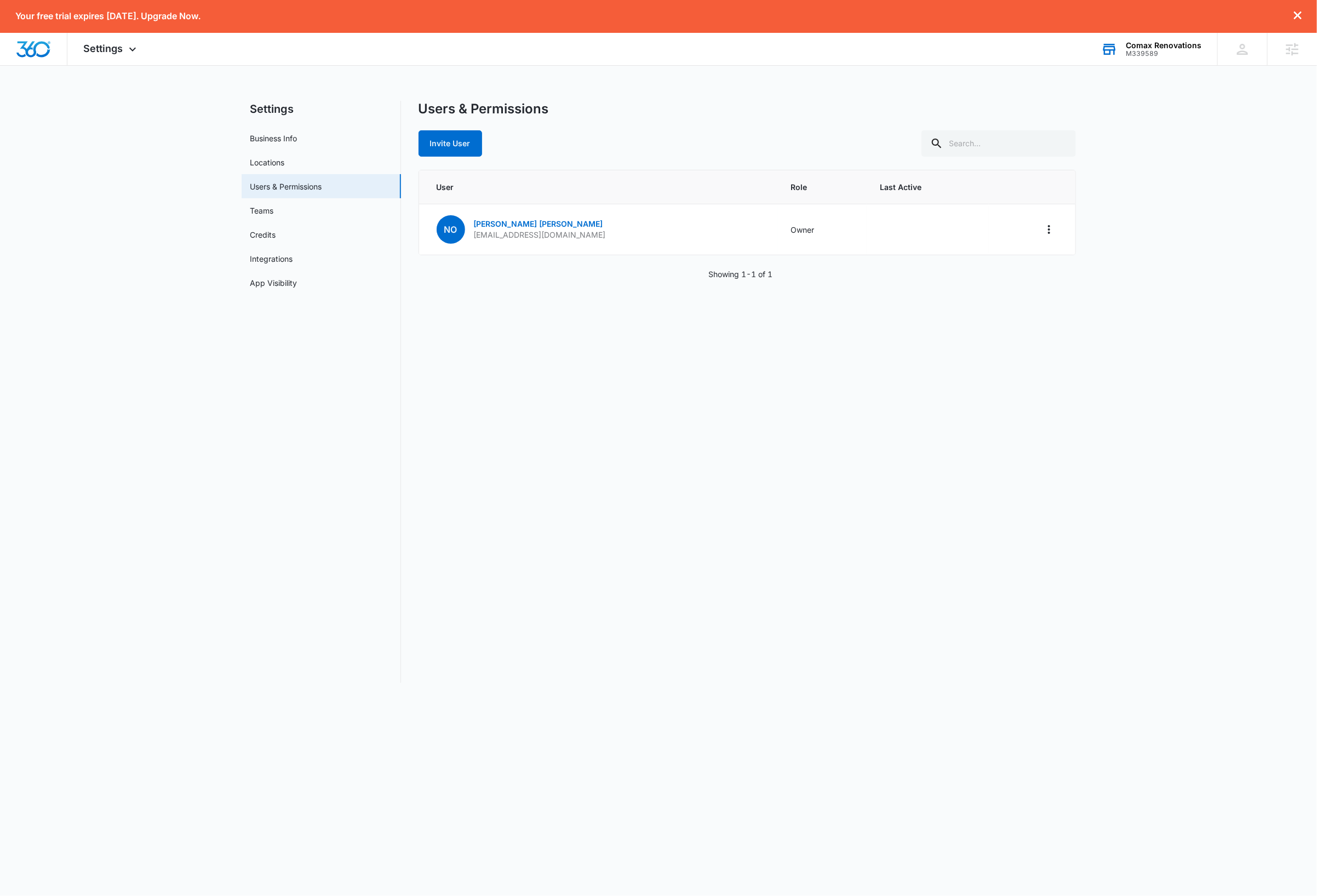
click at [1089, 529] on main "Settings Business Info Locations Users & Permissions Teams Credits Integrations…" at bounding box center [658, 398] width 1317 height 595
click at [510, 223] on link "Nicolas Ortiz" at bounding box center [538, 224] width 129 height 10
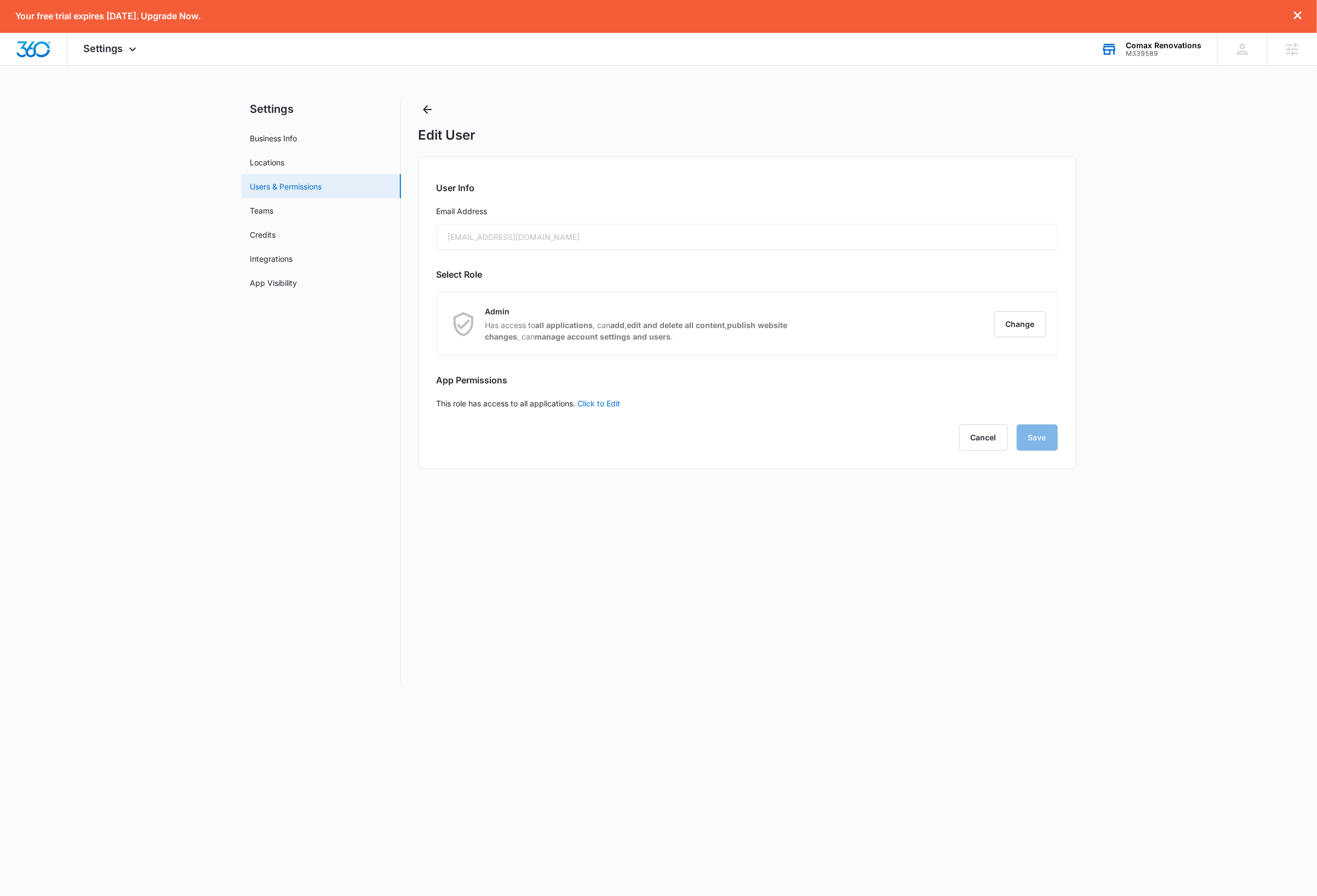
click at [294, 187] on link "Users & Permissions" at bounding box center [285, 187] width 72 height 11
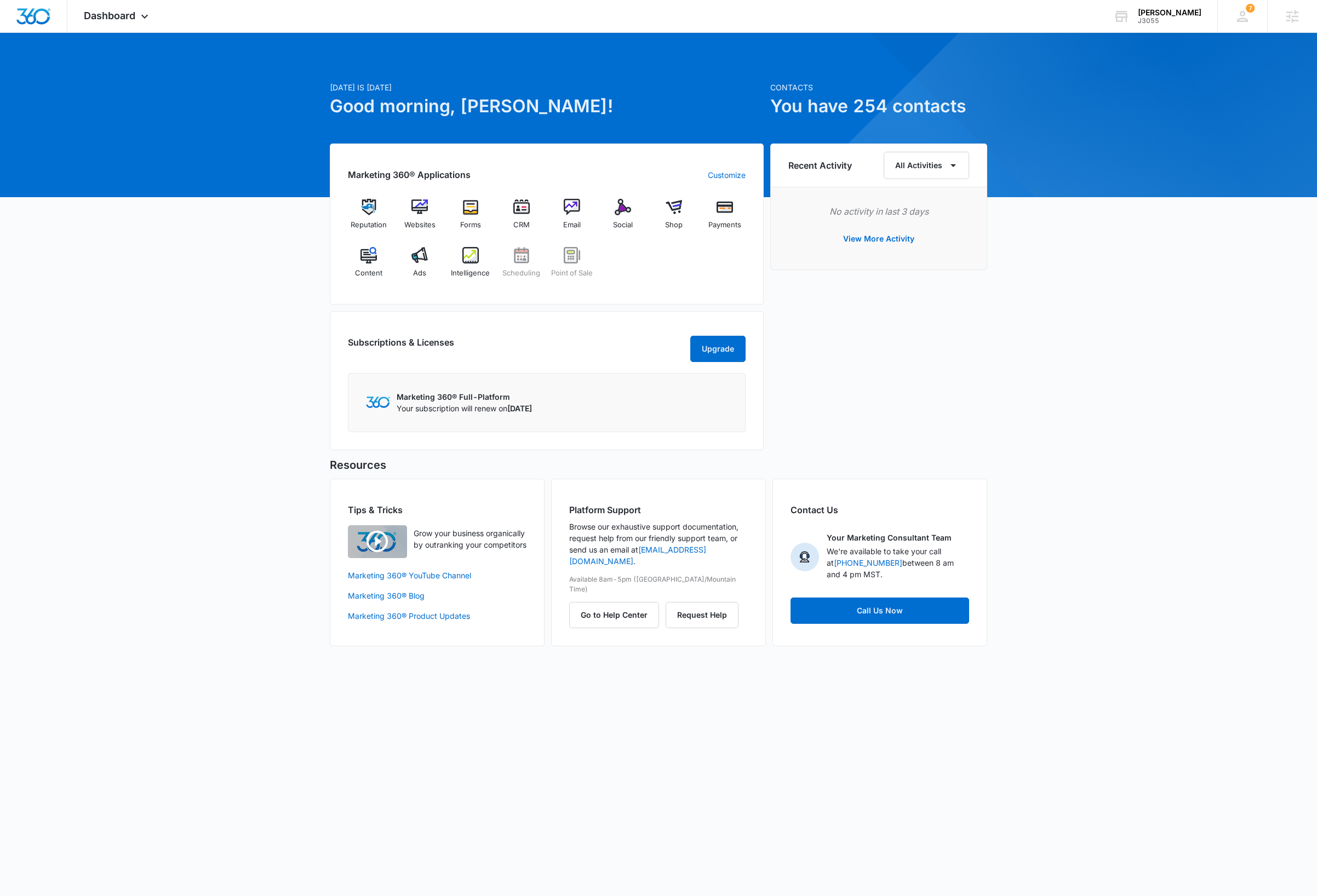
click at [1186, 469] on div "Today is Tuesday, October 14th Good morning, Dave! Contacts You have 254 contac…" at bounding box center [658, 353] width 1317 height 613
